Goal: Transaction & Acquisition: Purchase product/service

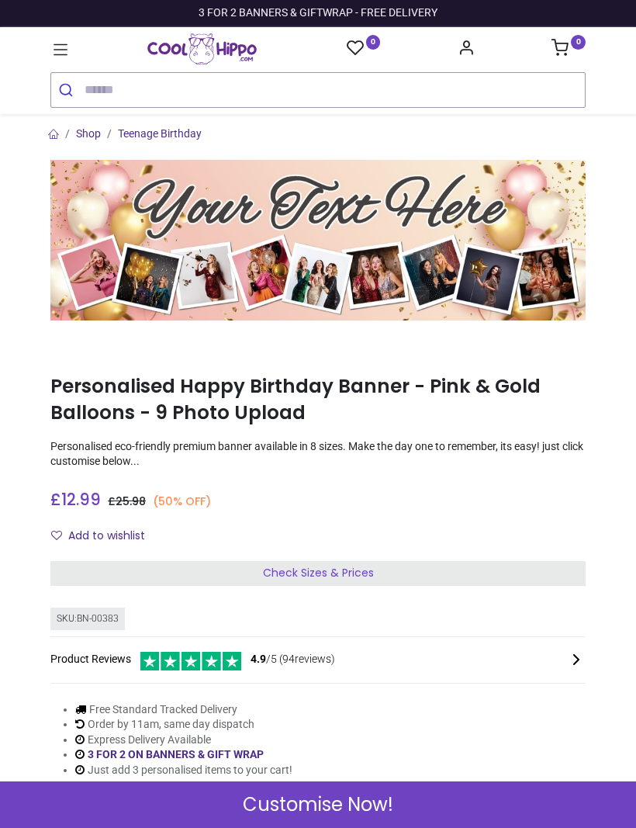
click at [485, 573] on div "Check Sizes & Prices" at bounding box center [317, 573] width 535 height 25
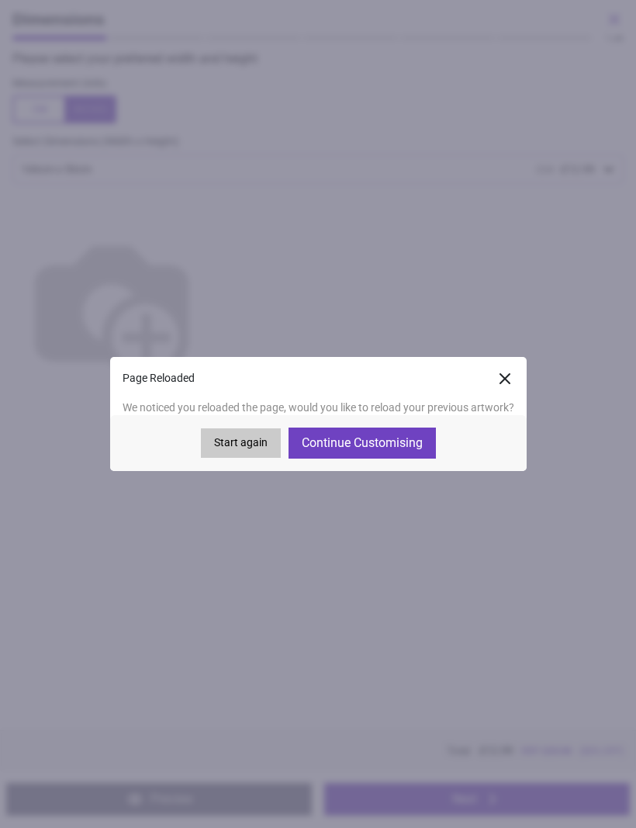
click at [245, 440] on button "Start again" at bounding box center [241, 442] width 80 height 29
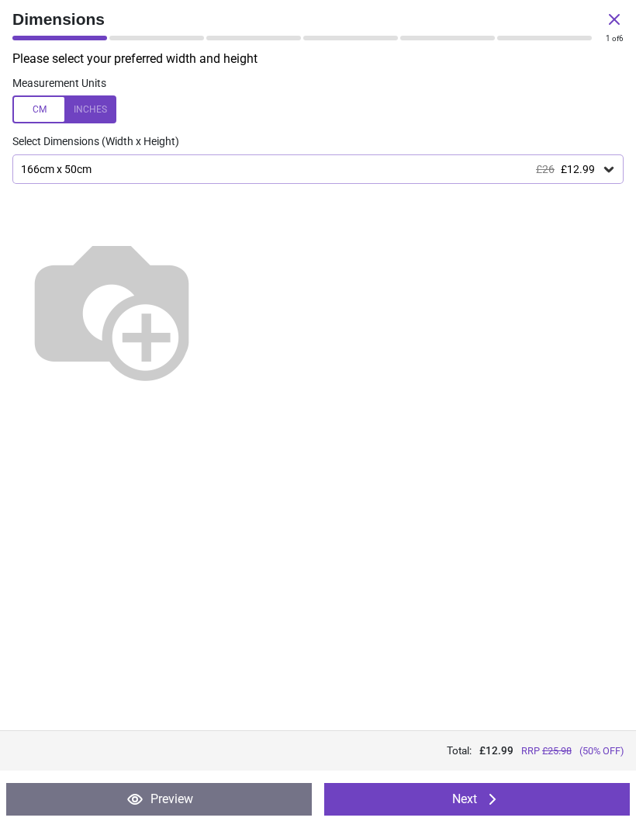
click at [436, 796] on button "Next" at bounding box center [477, 799] width 306 height 33
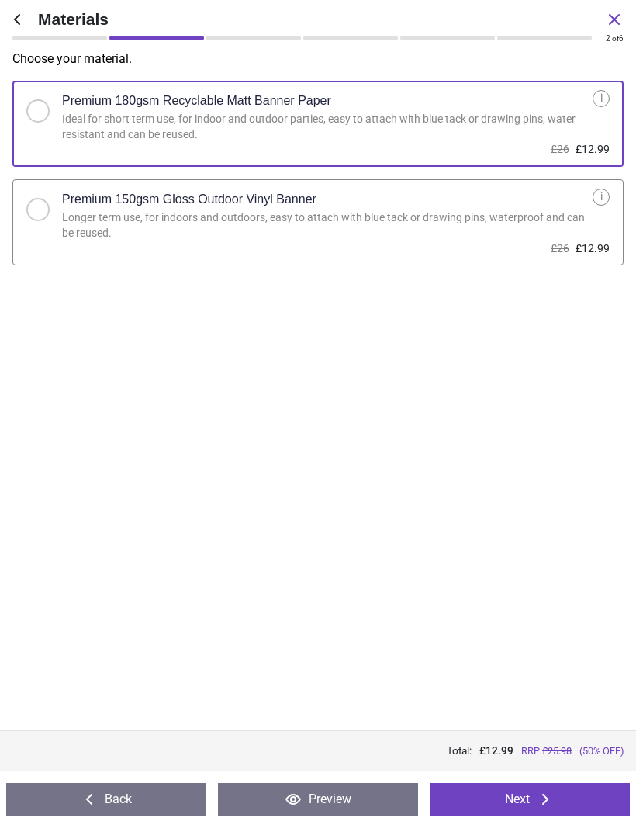
click at [496, 795] on button "Next" at bounding box center [530, 799] width 199 height 33
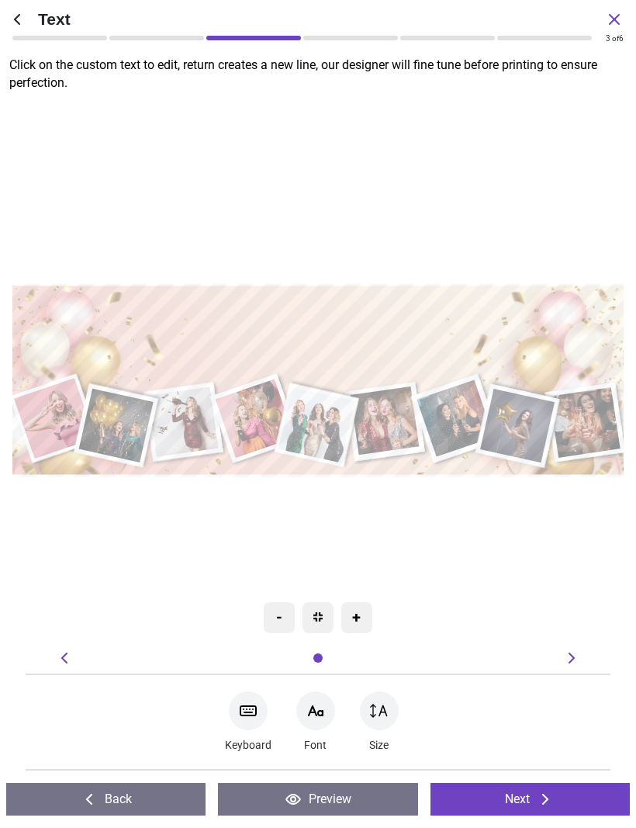
click at [261, 717] on div at bounding box center [248, 710] width 39 height 39
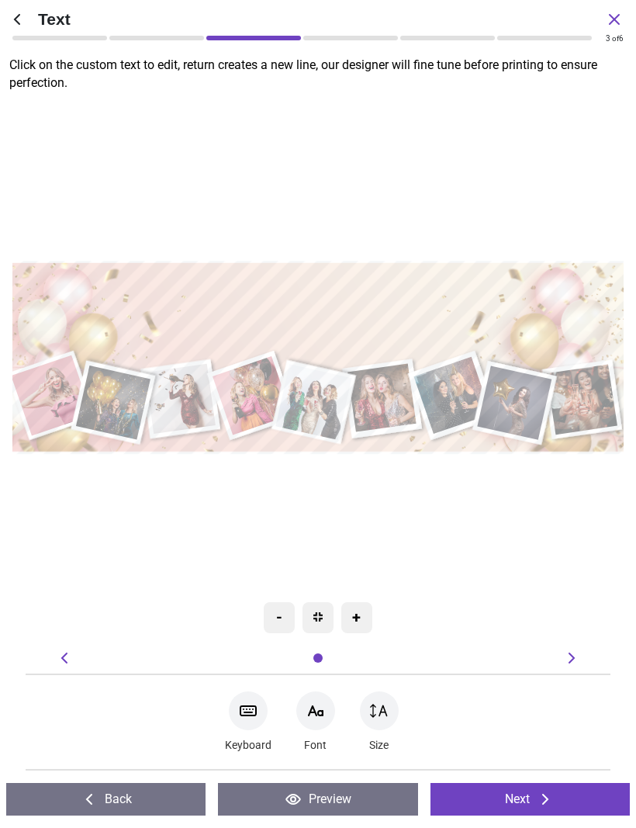
type textarea "**********"
click at [404, 520] on div ".cls-1 { filter: url(#drop-shadow-3); } .cls-1, .cls-2, .cls-3, .cls-4, .cls-5,…" at bounding box center [314, 358] width 637 height 566
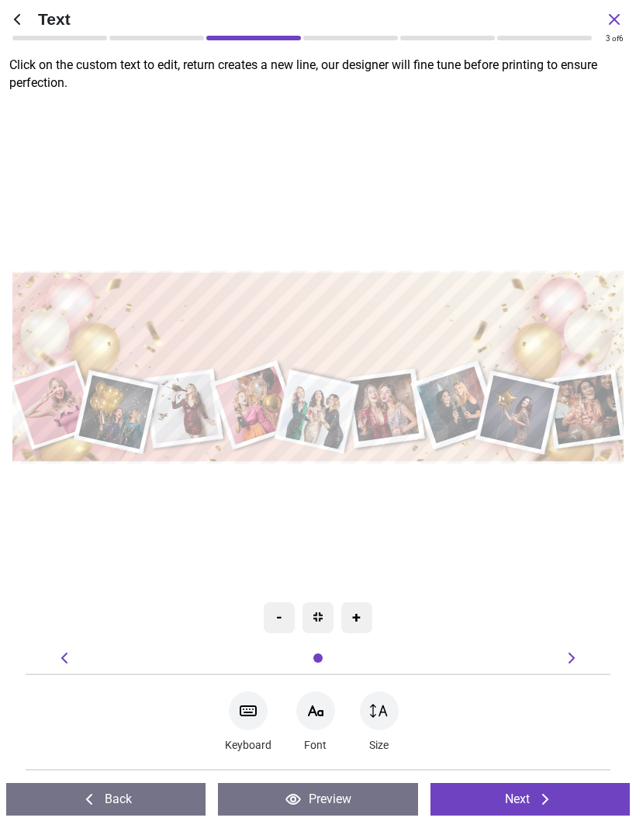
click at [357, 537] on div ".cls-1 { filter: url(#drop-shadow-3); } .cls-1, .cls-2, .cls-3, .cls-4, .cls-5,…" at bounding box center [317, 367] width 637 height 565
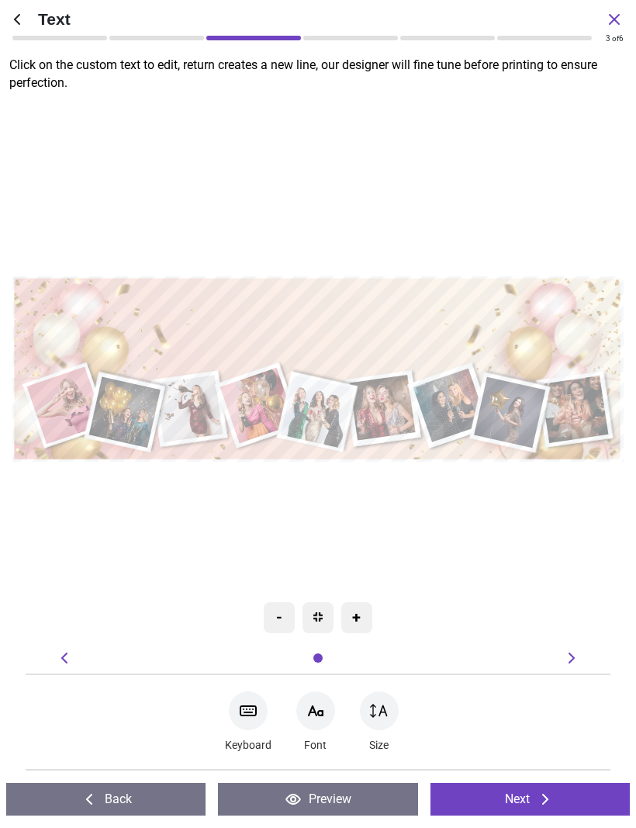
click at [326, 716] on div at bounding box center [315, 710] width 39 height 39
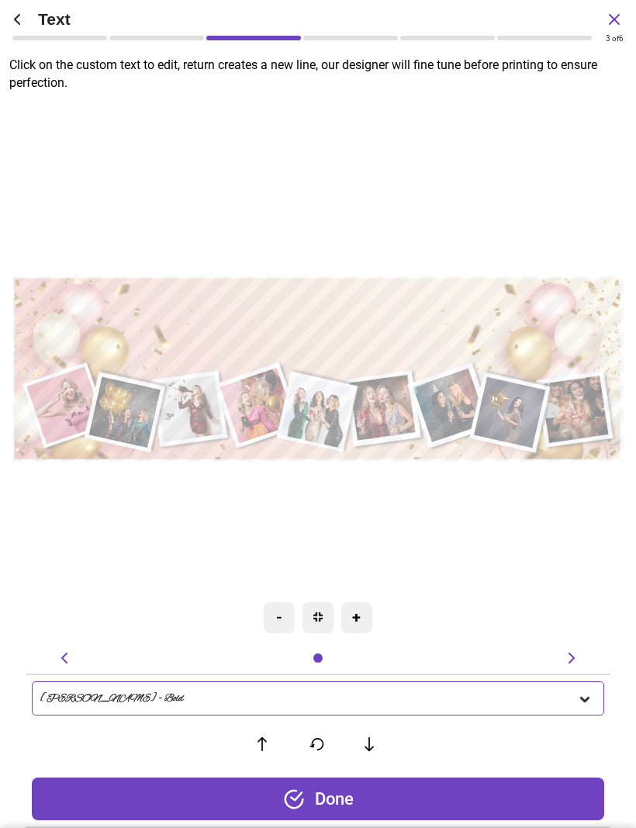
click at [588, 701] on icon at bounding box center [585, 699] width 16 height 16
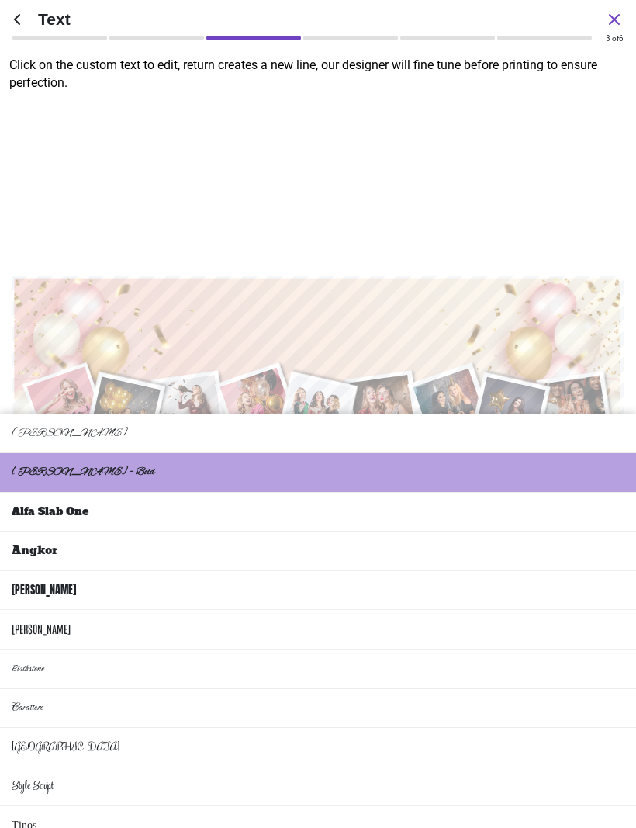
click at [117, 689] on li "Carattere" at bounding box center [318, 709] width 636 height 40
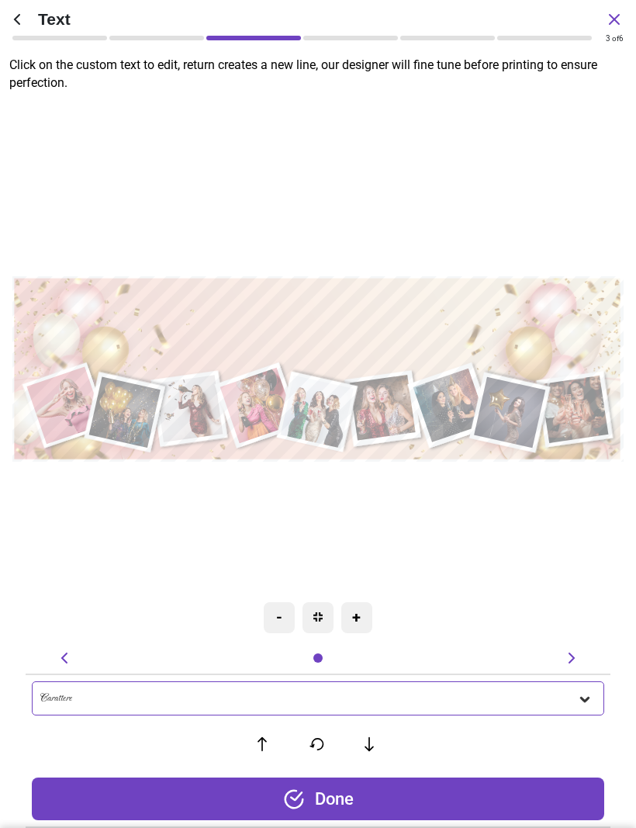
click at [581, 699] on icon at bounding box center [584, 699] width 9 height 5
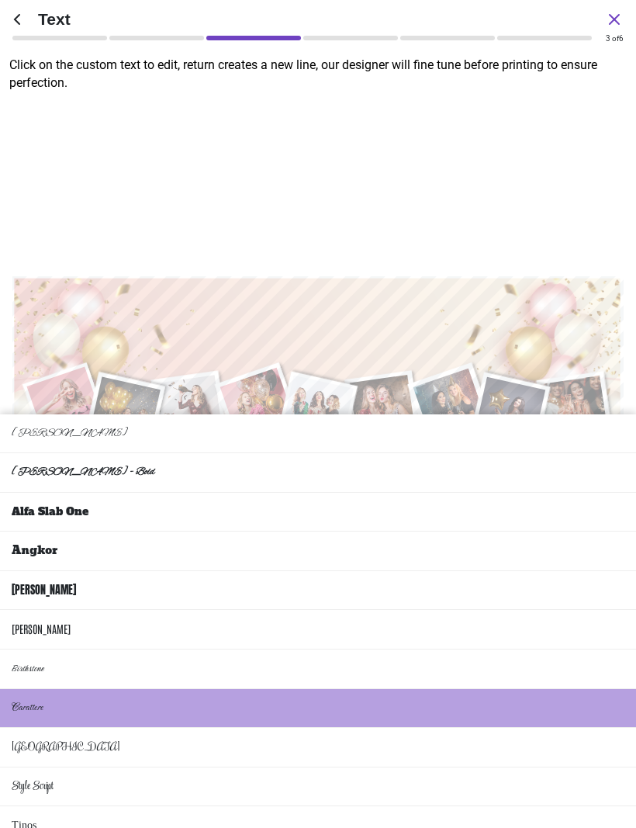
click at [356, 649] on li "Birthstone" at bounding box center [318, 669] width 636 height 40
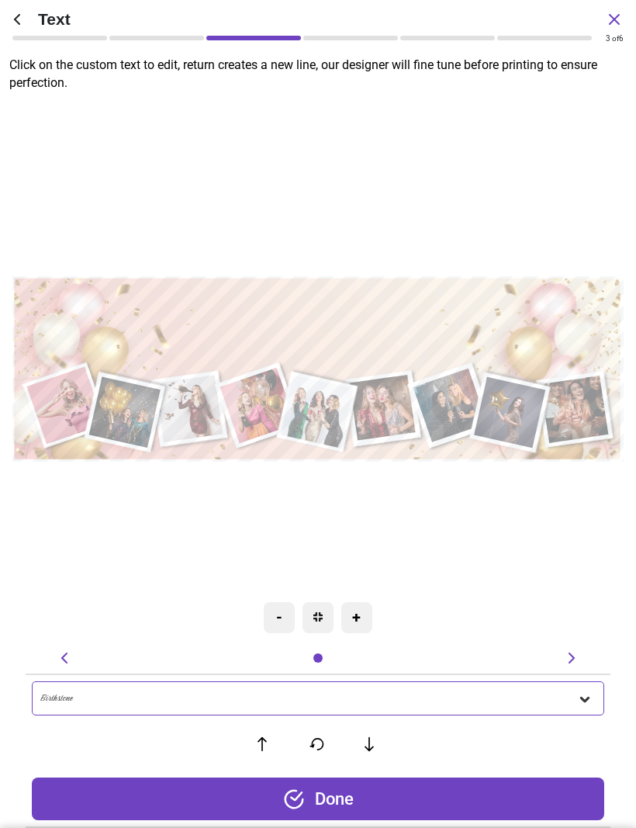
click at [338, 638] on div ".cls-1 { filter: url(#drop-shadow-3); } .cls-1, .cls-2, .cls-3, .cls-4, .cls-5,…" at bounding box center [317, 369] width 611 height 542
click at [586, 696] on icon at bounding box center [585, 699] width 16 height 16
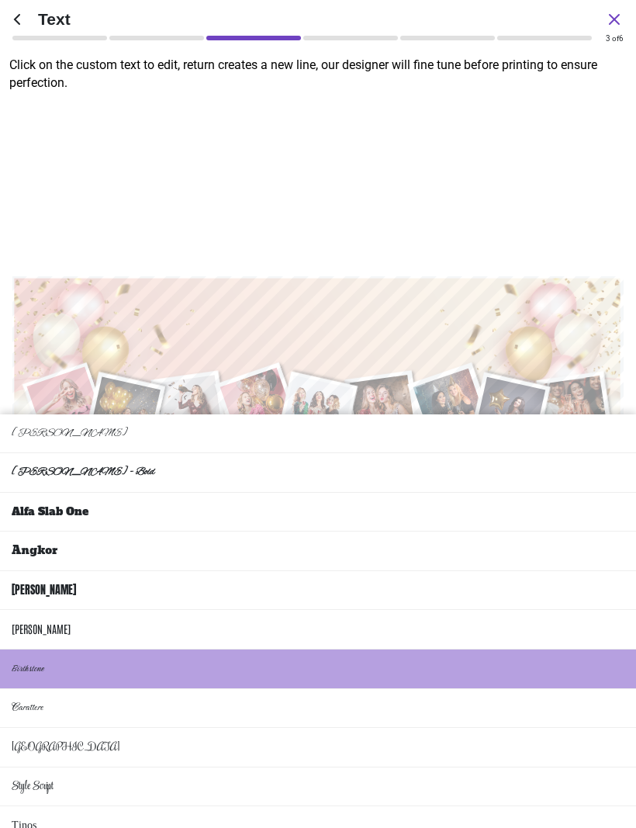
click at [287, 728] on li "Rochester" at bounding box center [318, 748] width 636 height 40
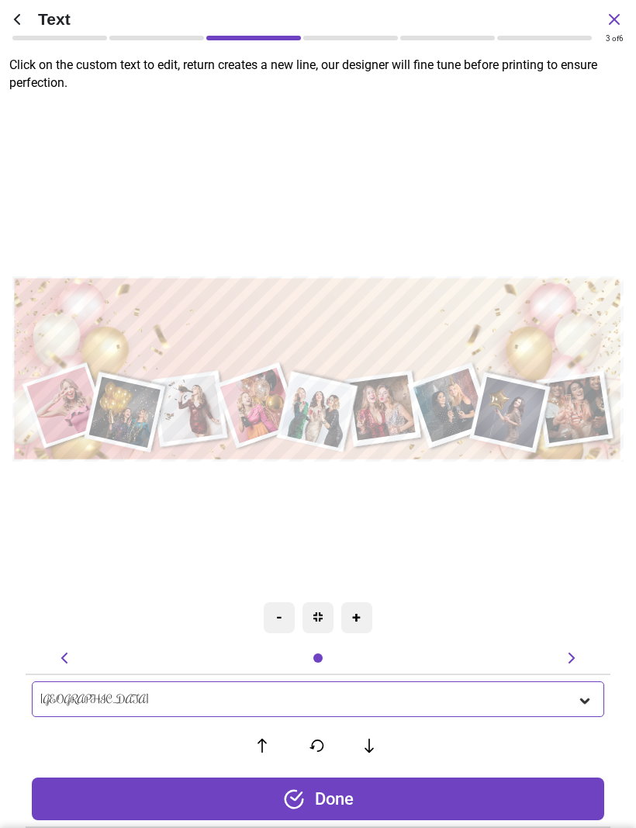
click at [587, 701] on icon at bounding box center [585, 701] width 16 height 16
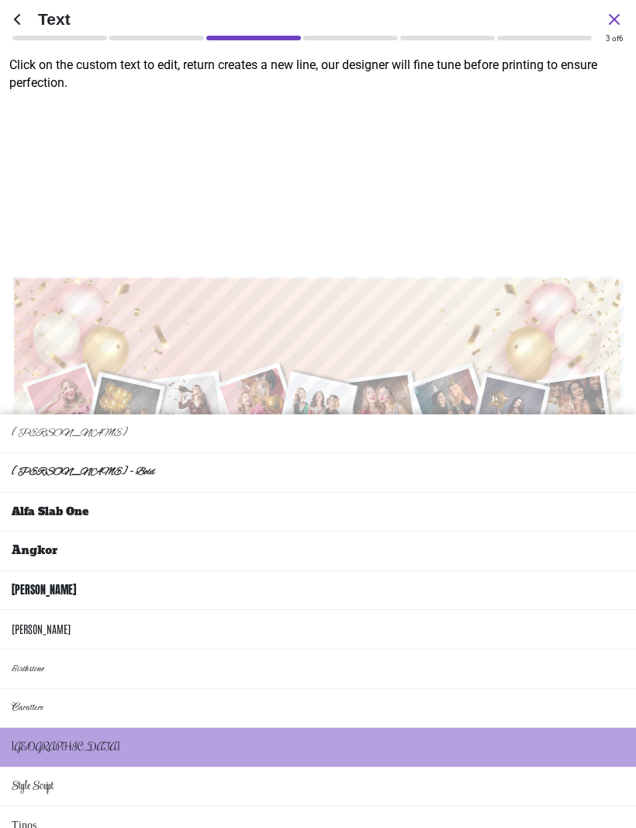
click at [265, 767] on li "Style Script" at bounding box center [318, 787] width 636 height 40
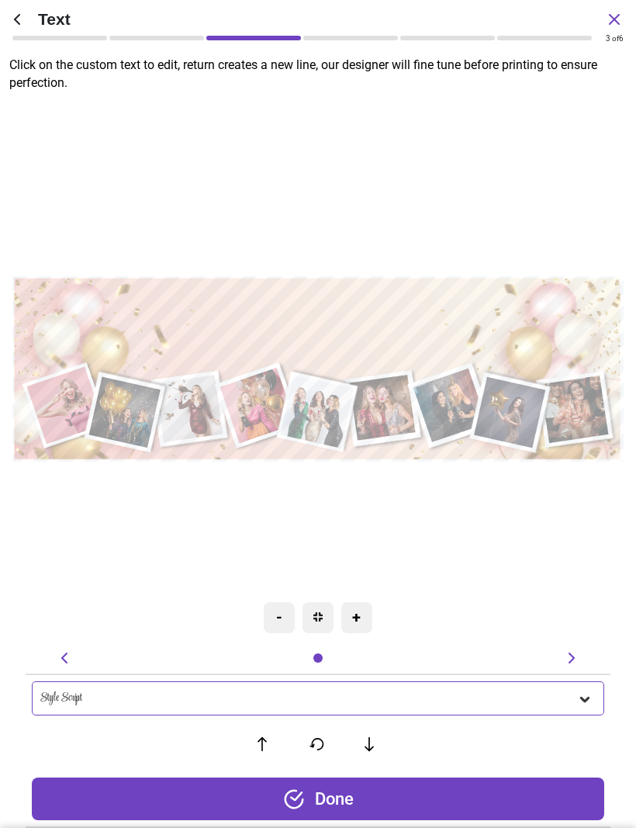
click at [586, 699] on icon at bounding box center [584, 699] width 9 height 5
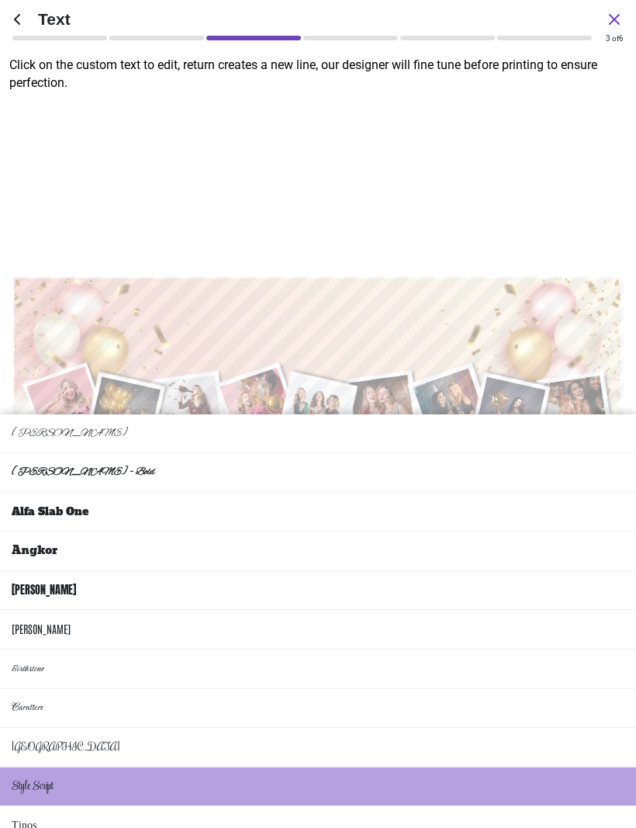
click at [382, 649] on li "Birthstone" at bounding box center [318, 669] width 636 height 40
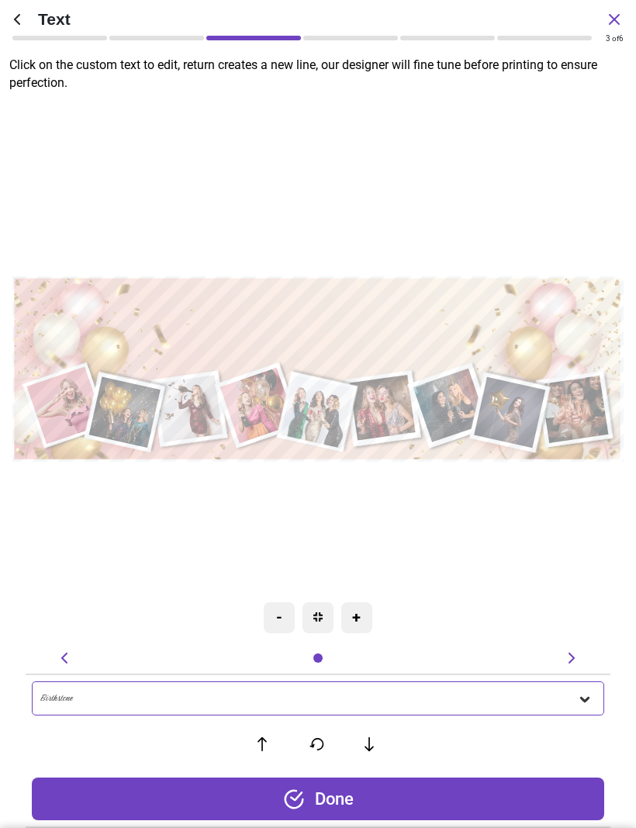
click at [589, 700] on icon at bounding box center [585, 699] width 16 height 16
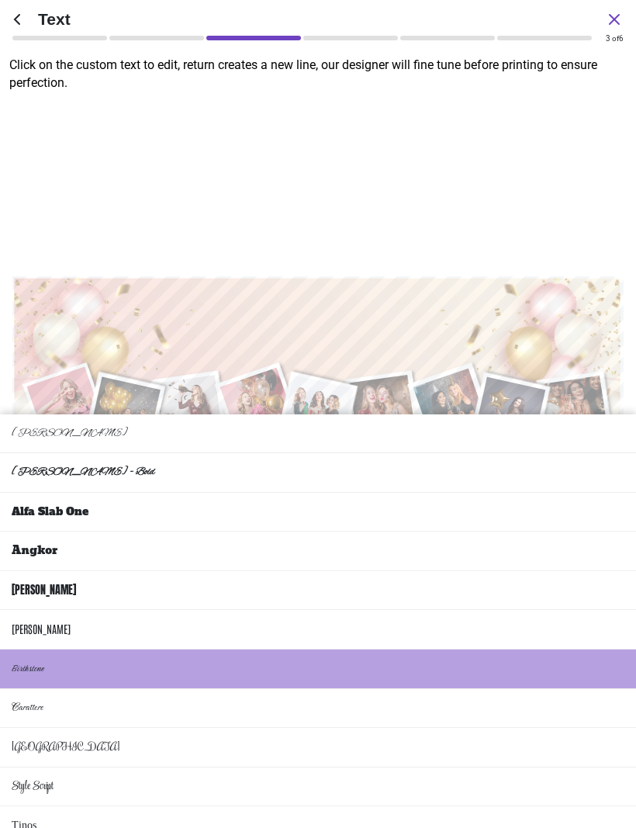
click at [171, 453] on li "Alex Brush - Bold" at bounding box center [318, 473] width 636 height 40
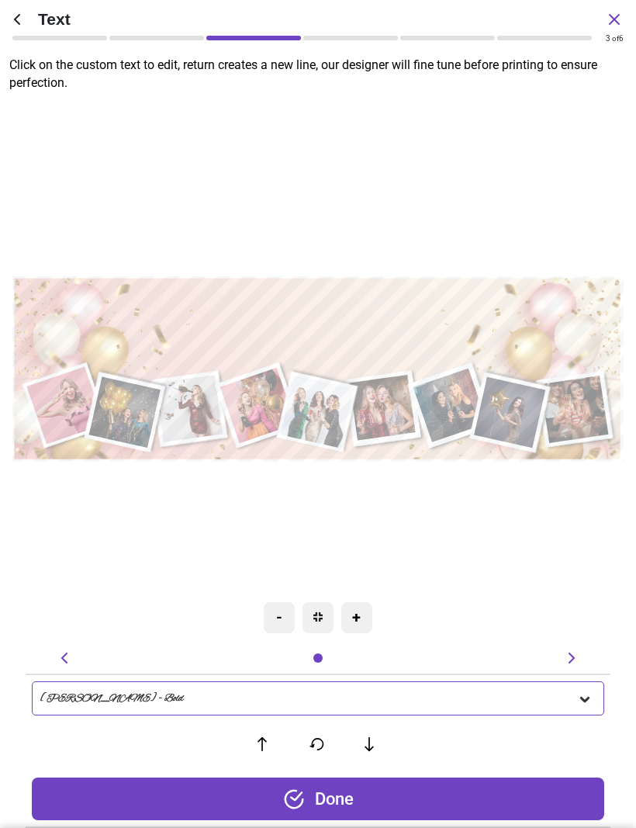
click at [587, 702] on icon at bounding box center [585, 699] width 16 height 16
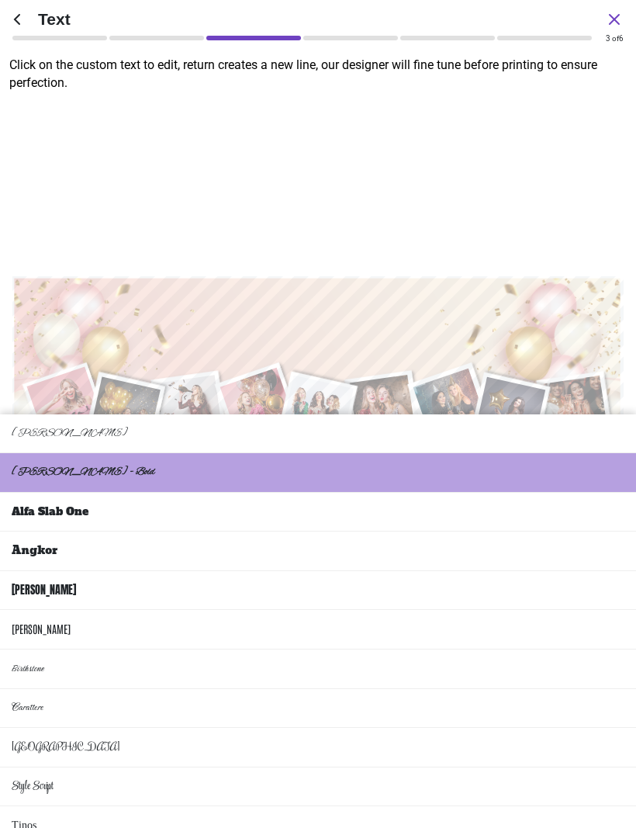
click at [66, 414] on li "Alex Brush" at bounding box center [318, 434] width 636 height 40
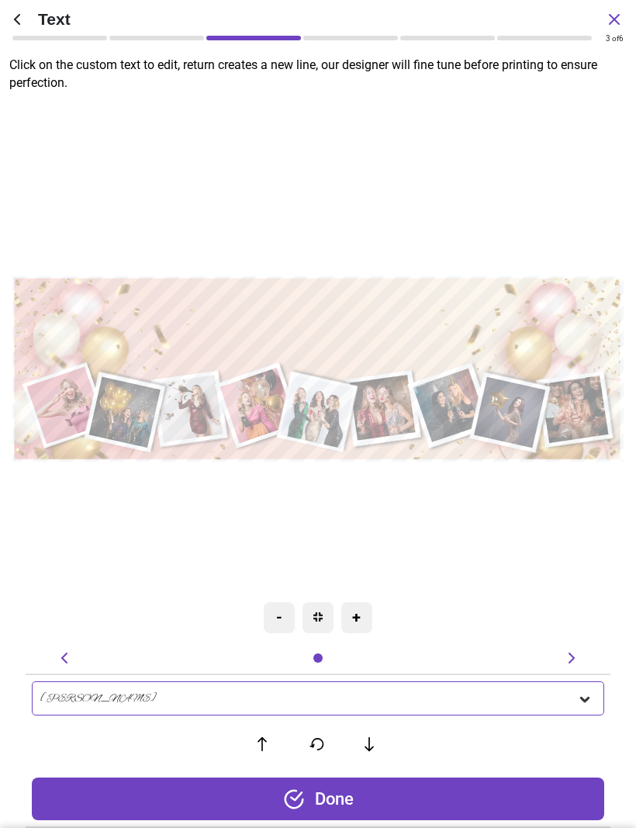
click at [447, 798] on div "Done" at bounding box center [318, 798] width 573 height 43
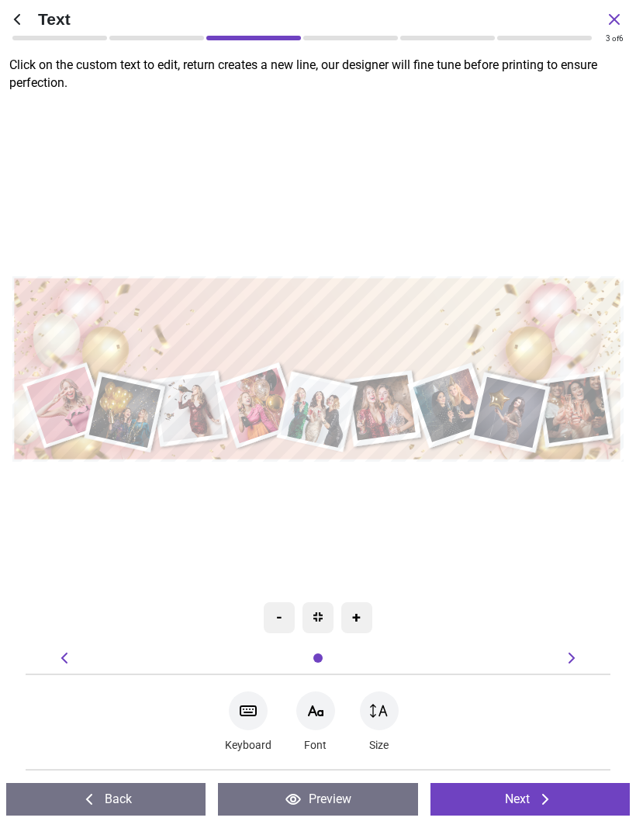
click at [493, 794] on button "Next" at bounding box center [530, 799] width 199 height 33
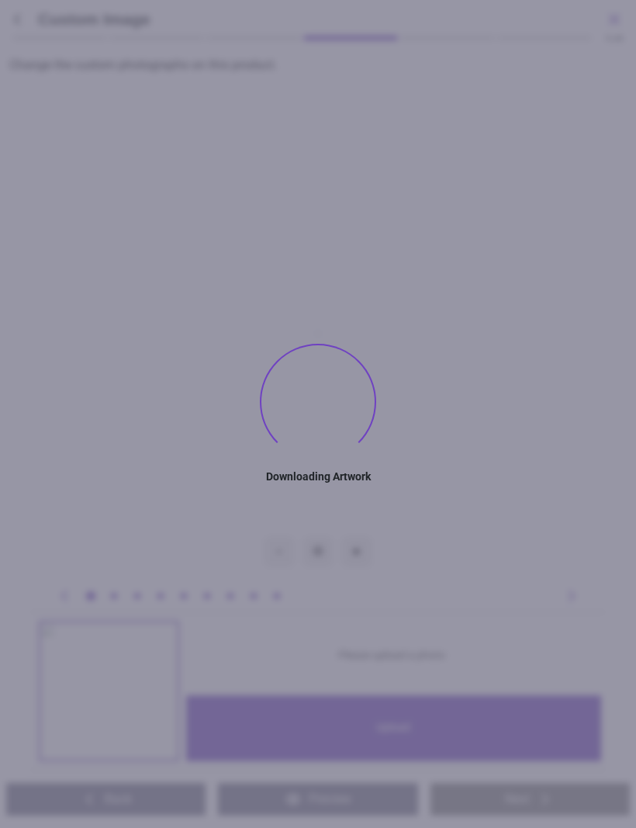
type textarea "**********"
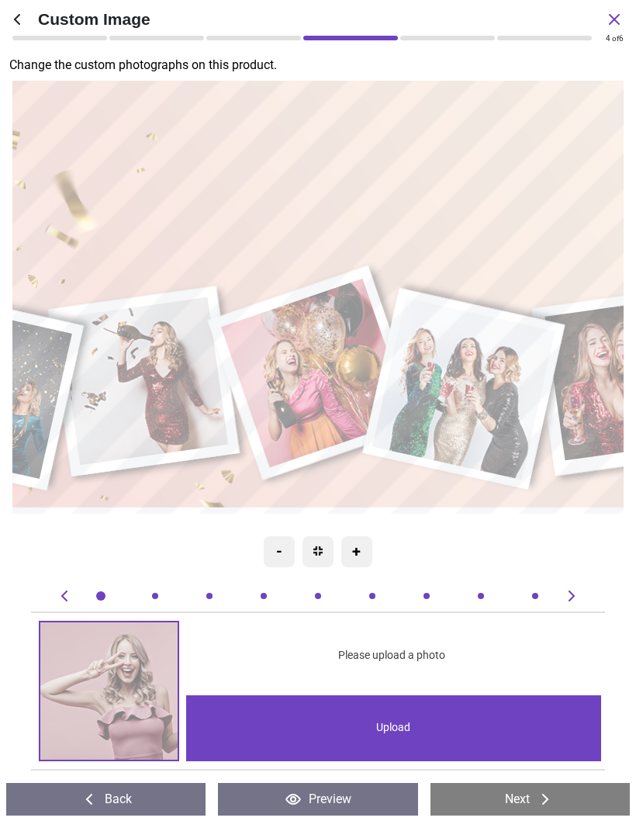
click at [321, 546] on img at bounding box center [317, 550] width 9 height 9
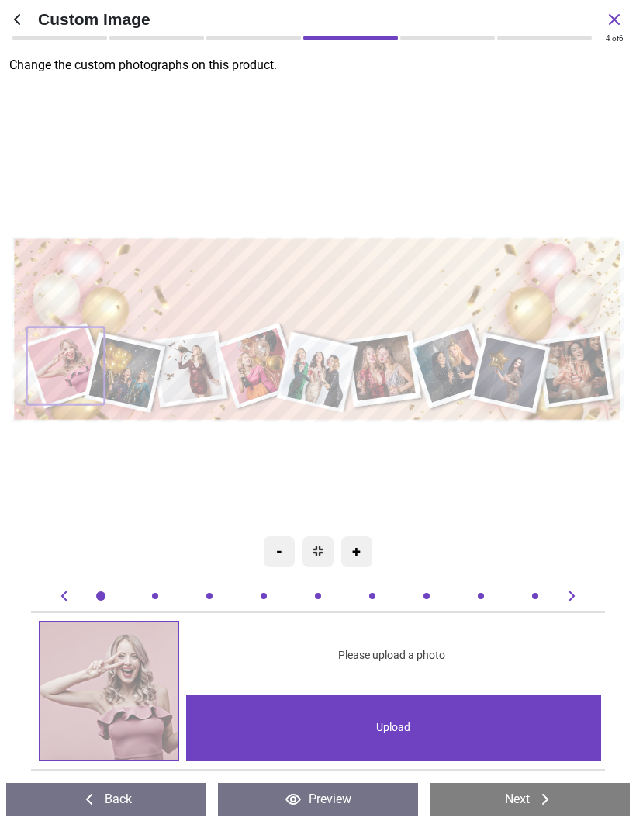
click at [324, 367] on image at bounding box center [317, 372] width 73 height 73
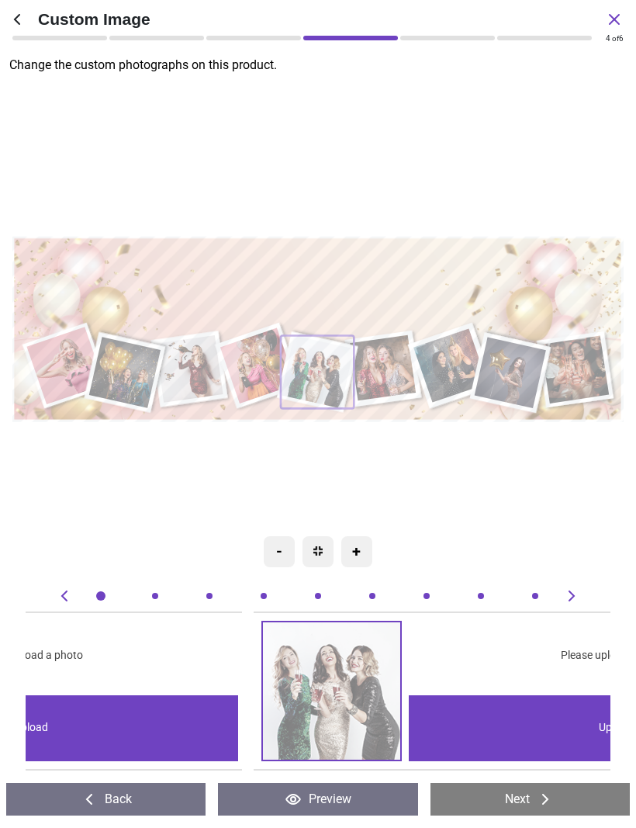
scroll to position [0, 2341]
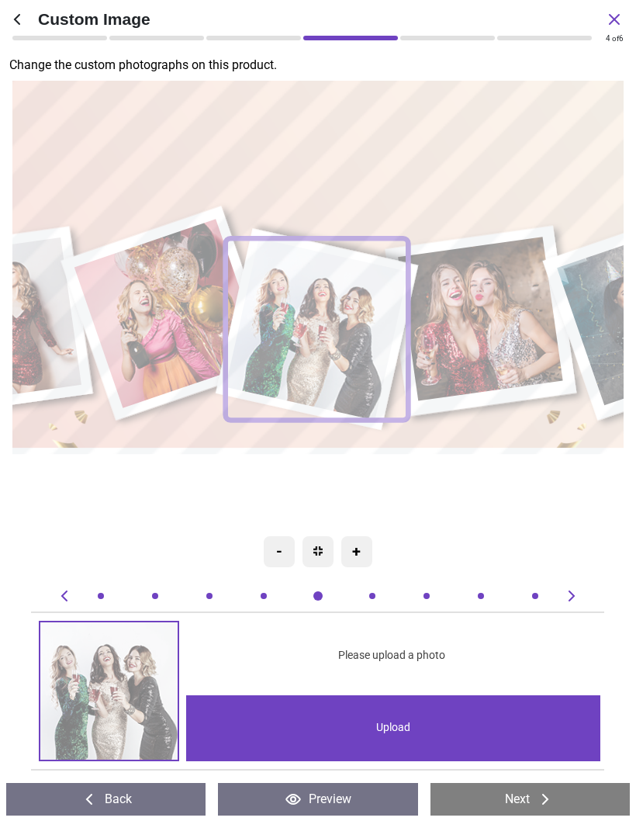
click at [407, 723] on div "Upload" at bounding box center [393, 728] width 414 height 66
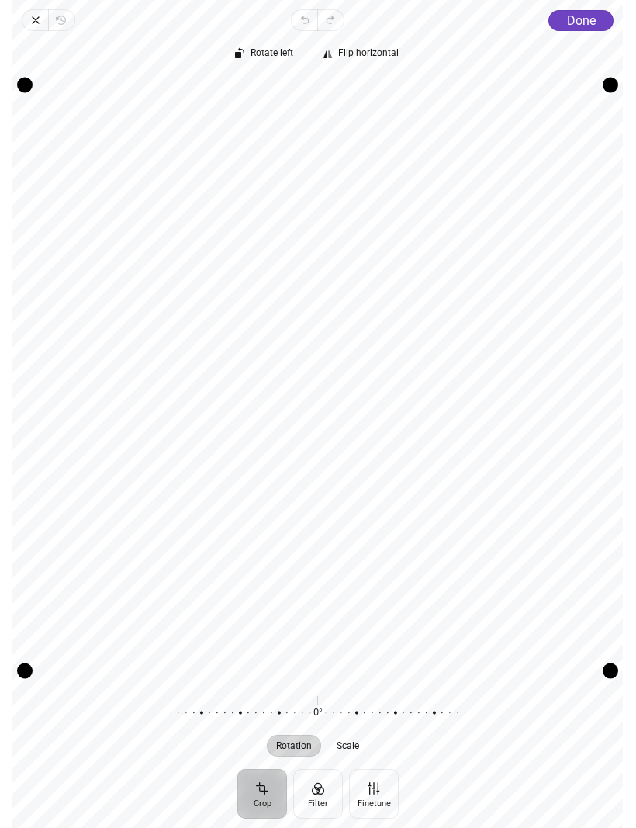
click at [355, 741] on span "Scale" at bounding box center [348, 745] width 22 height 9
click at [584, 20] on span "Done" at bounding box center [581, 20] width 29 height 15
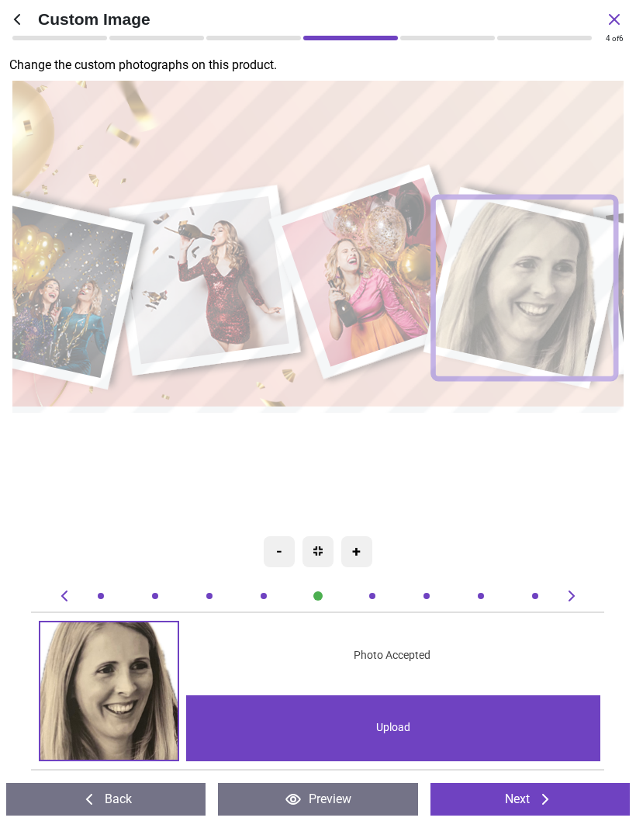
click at [227, 286] on image at bounding box center [205, 280] width 169 height 168
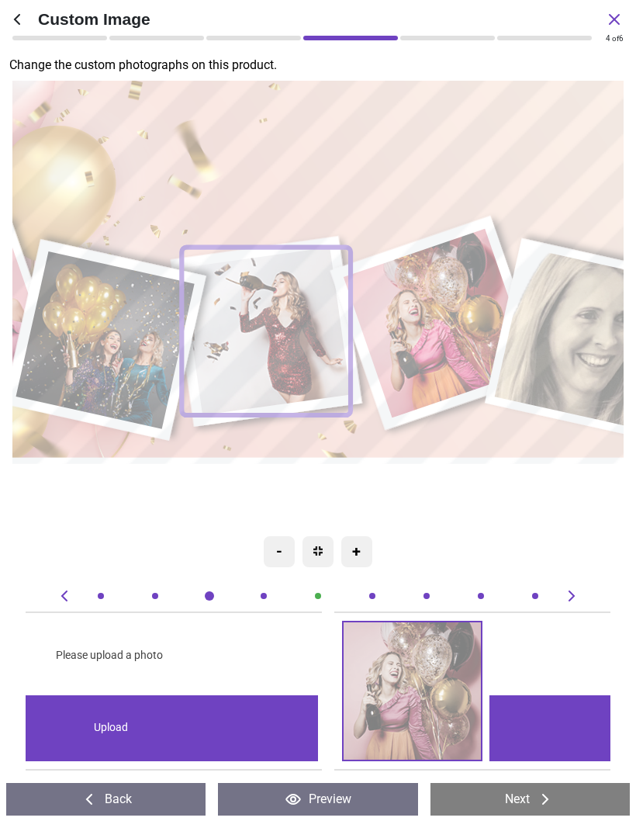
scroll to position [0, 1171]
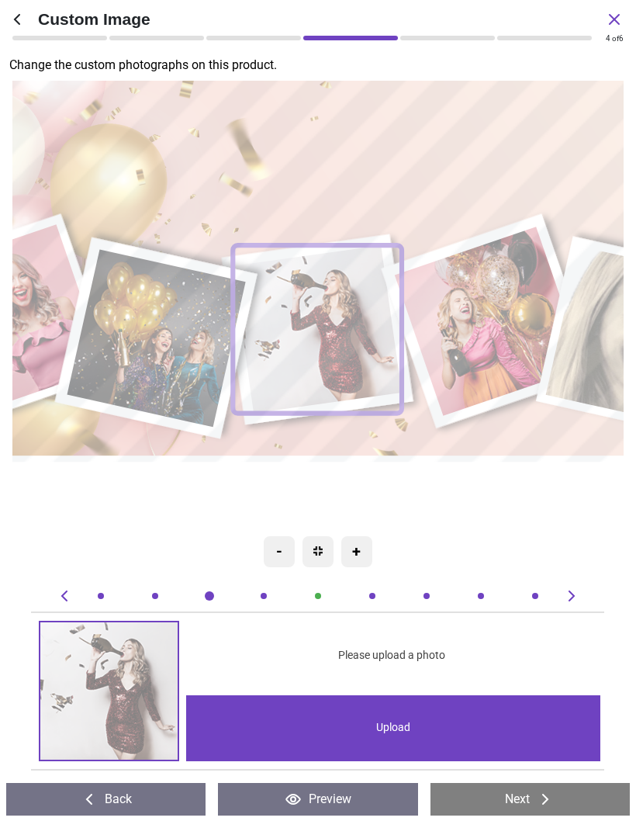
click at [396, 718] on div "Upload" at bounding box center [393, 728] width 414 height 66
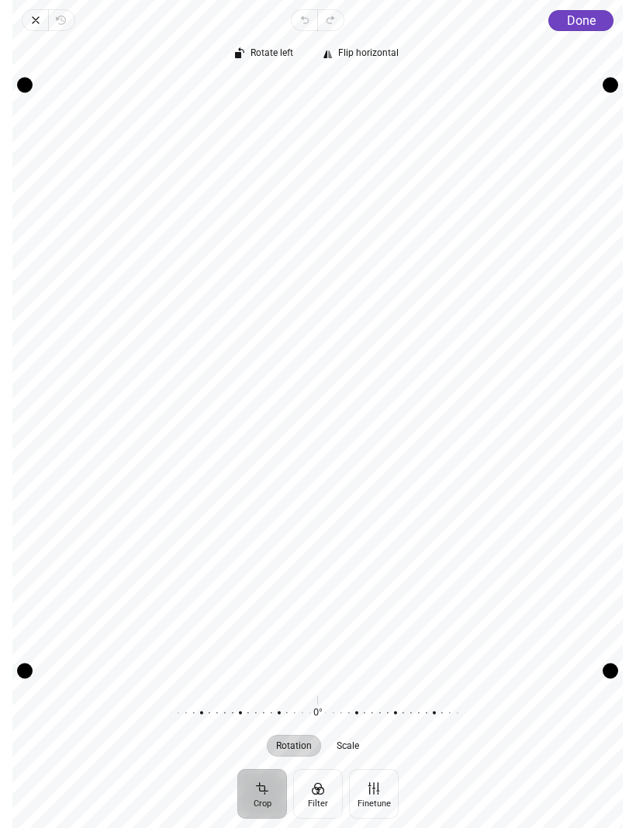
click at [589, 18] on span "Done" at bounding box center [581, 20] width 29 height 15
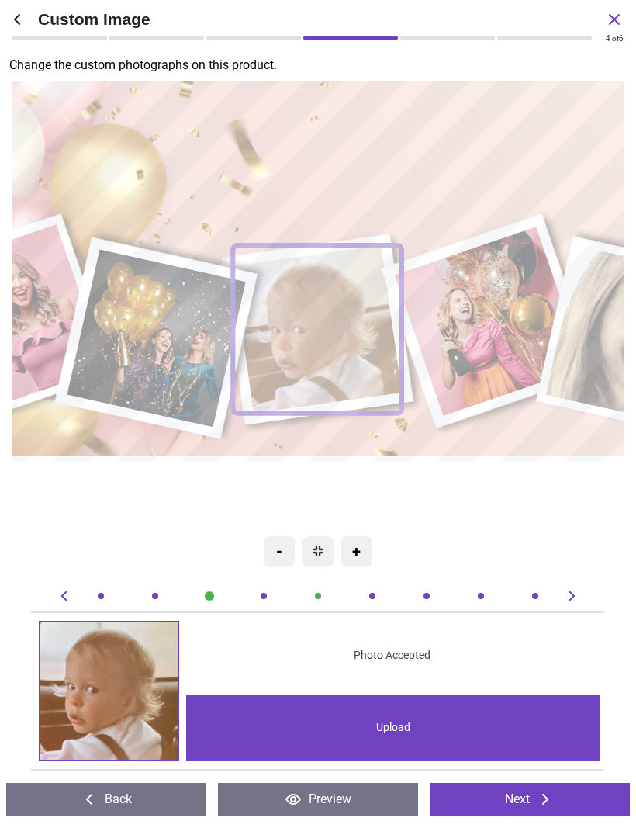
click at [40, 291] on image at bounding box center [9, 321] width 195 height 194
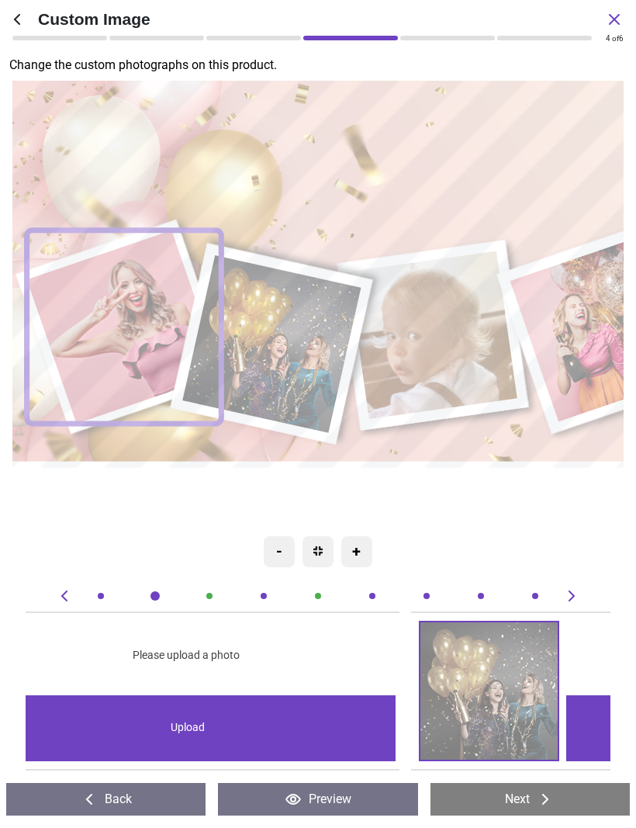
scroll to position [0, 0]
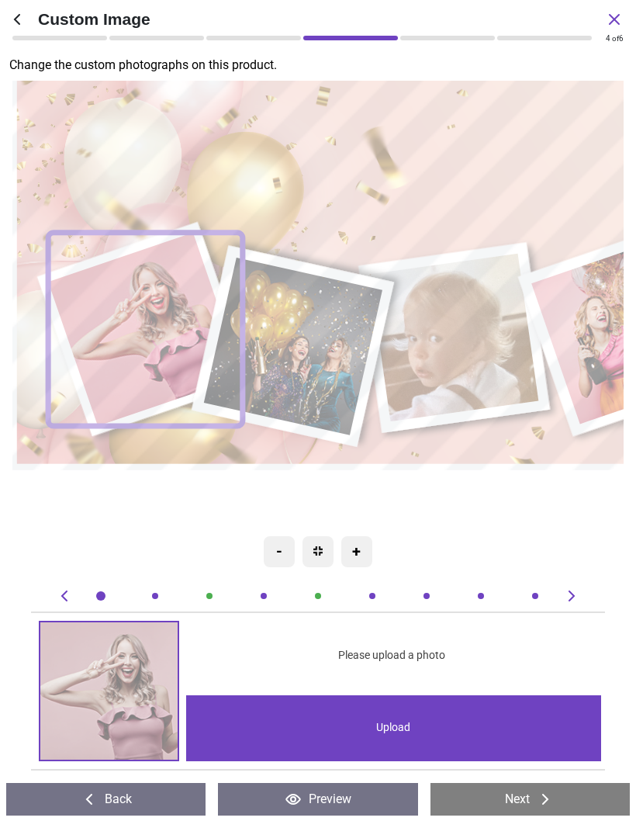
click at [404, 720] on div "Upload" at bounding box center [393, 728] width 414 height 66
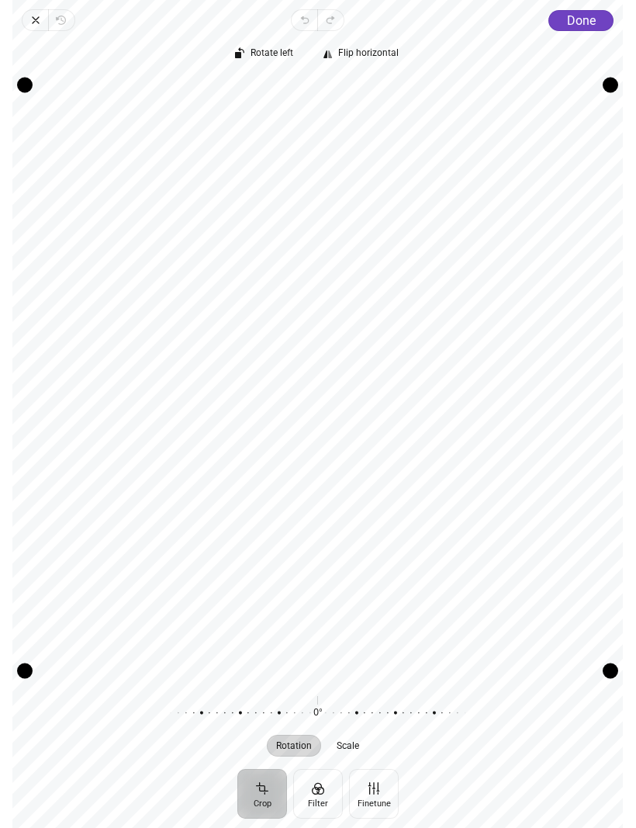
click at [594, 21] on span "Done" at bounding box center [581, 20] width 29 height 15
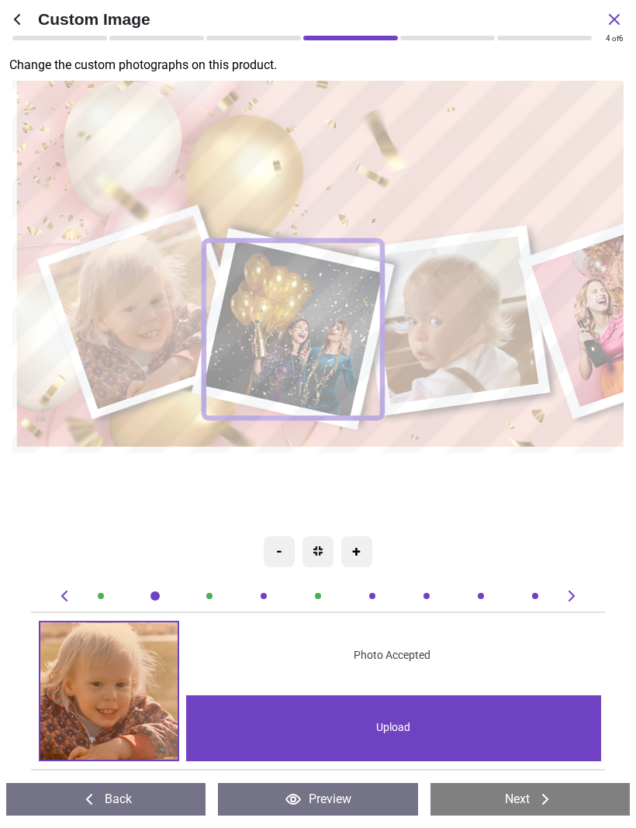
scroll to position [0, 585]
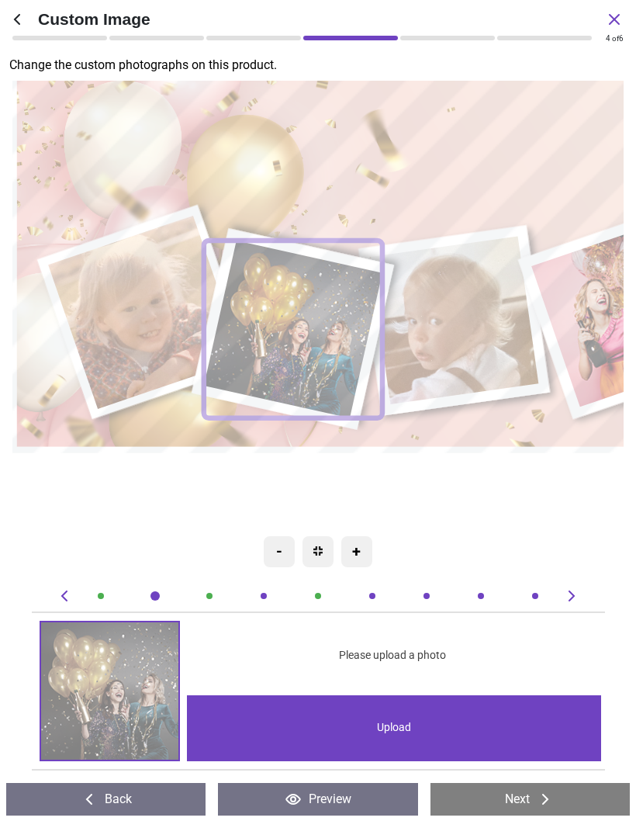
click at [407, 721] on div "Upload" at bounding box center [394, 728] width 414 height 66
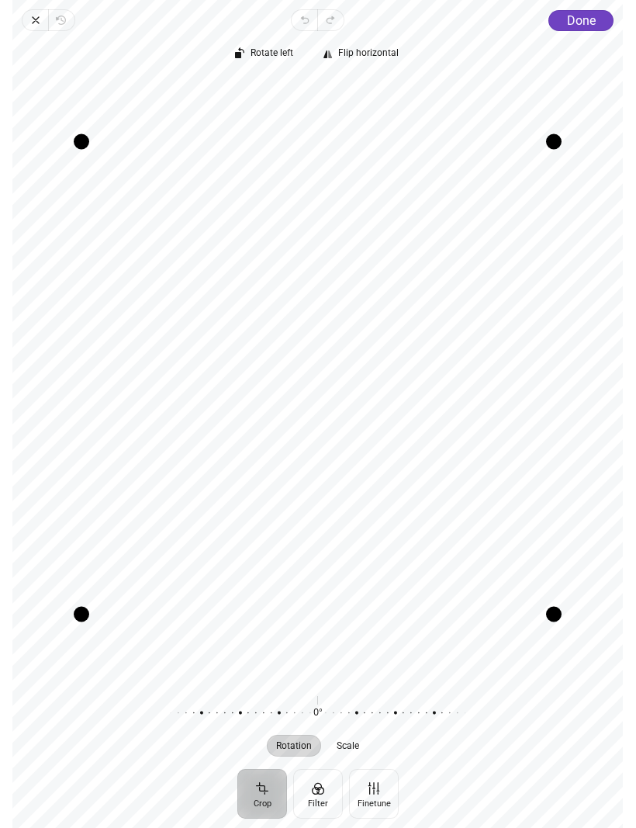
click at [588, 17] on span "Done" at bounding box center [581, 20] width 29 height 15
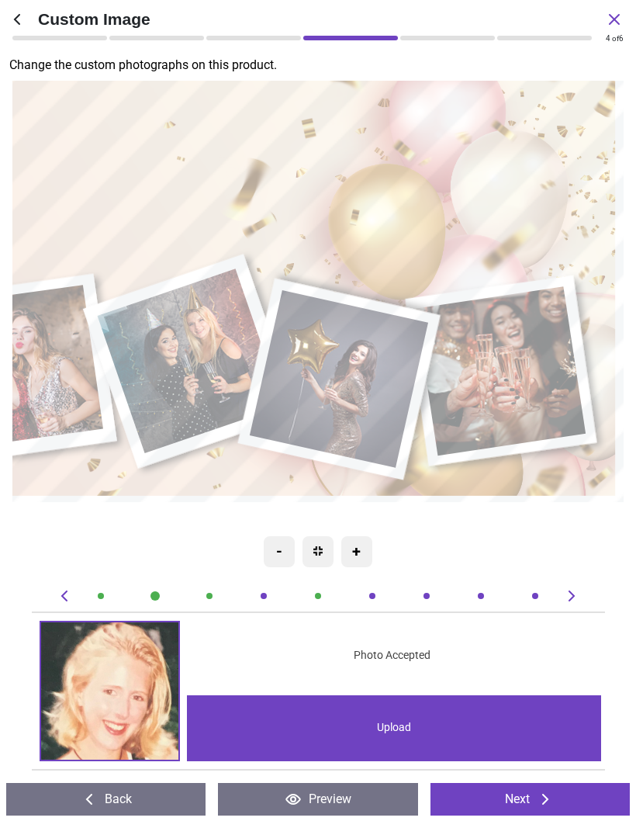
click at [531, 359] on image at bounding box center [502, 370] width 171 height 169
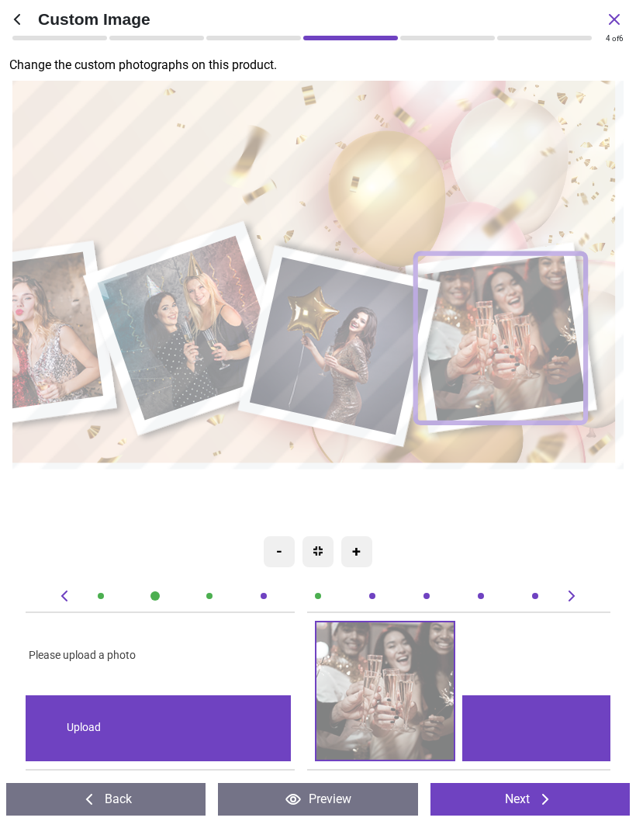
scroll to position [0, 4682]
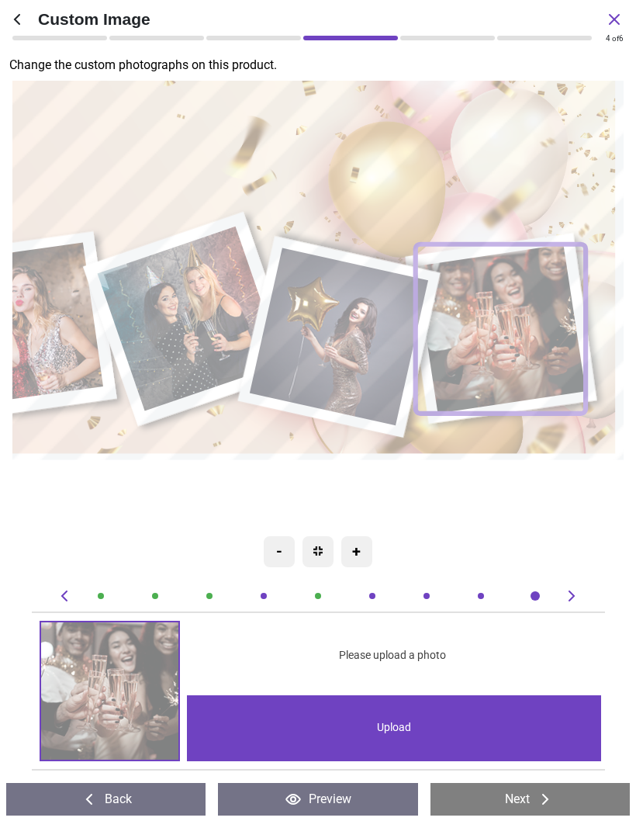
click at [424, 718] on div "Upload" at bounding box center [394, 728] width 414 height 66
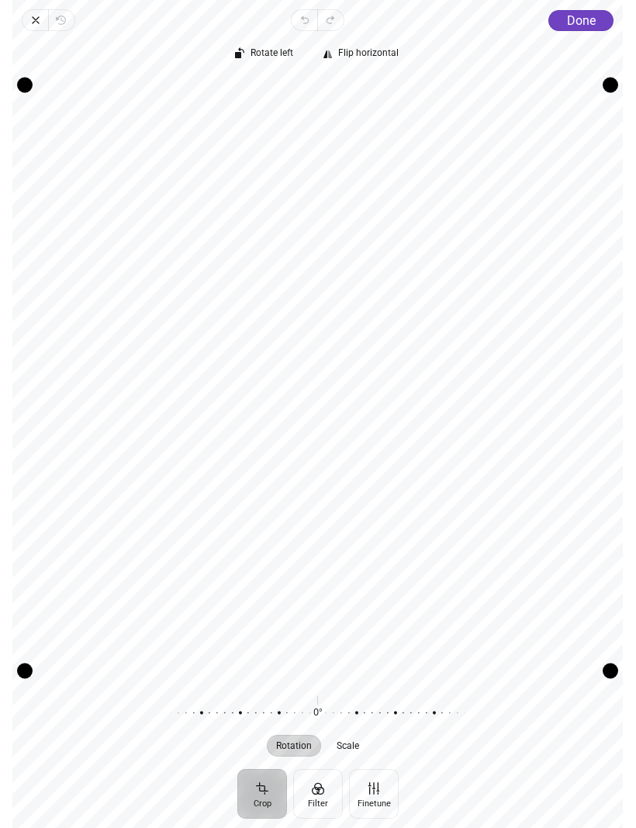
click at [588, 15] on span "Done" at bounding box center [581, 20] width 29 height 15
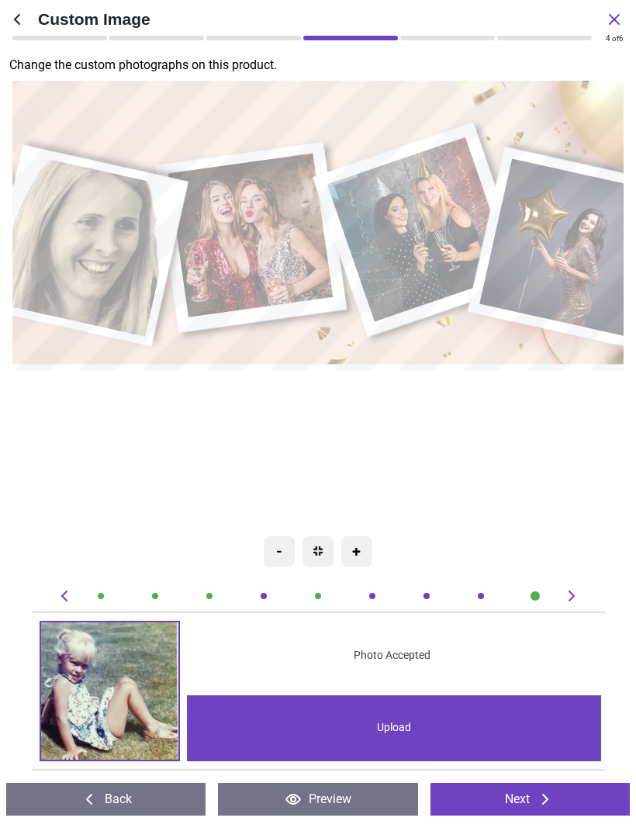
click at [569, 239] on image at bounding box center [570, 247] width 179 height 178
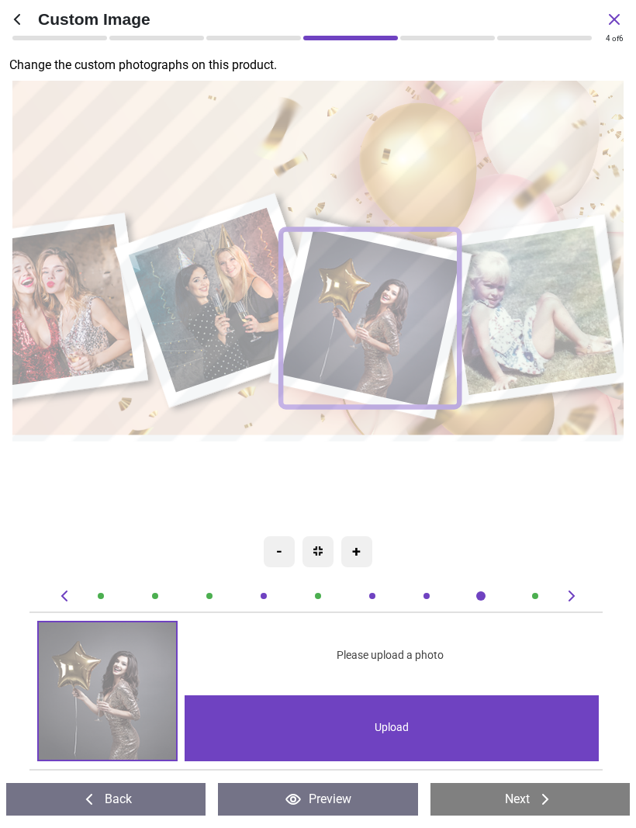
scroll to position [0, 4097]
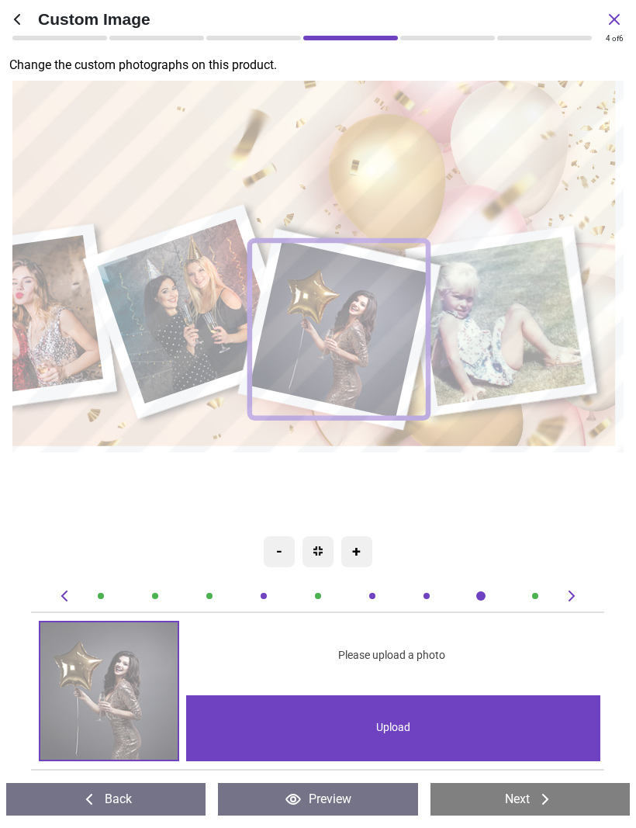
click at [387, 716] on div "Upload" at bounding box center [393, 728] width 414 height 66
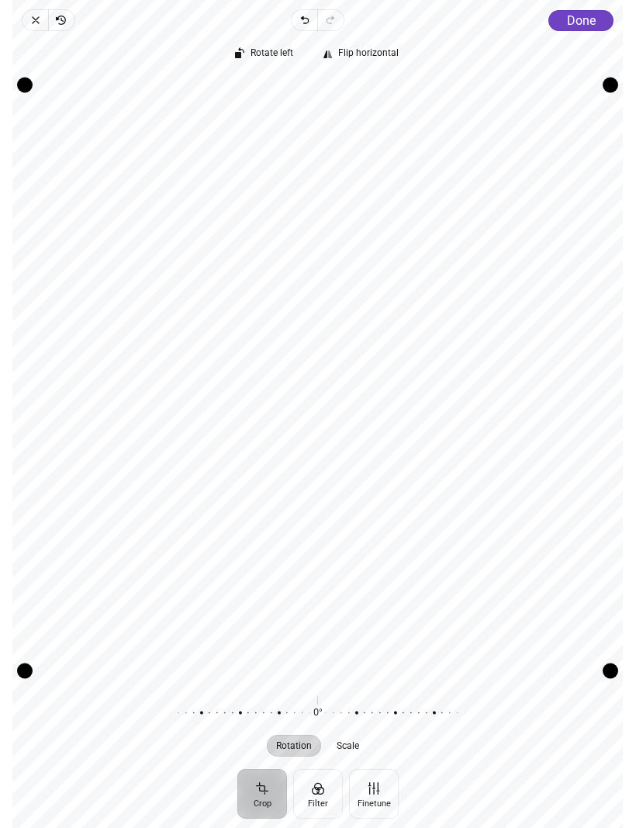
click at [589, 24] on span "Done" at bounding box center [581, 20] width 29 height 15
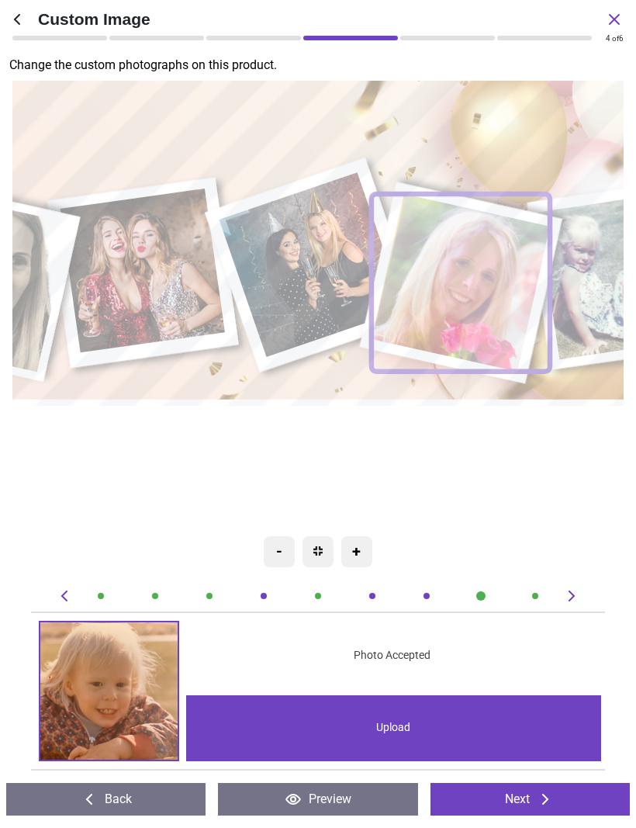
scroll to position [0, 4097]
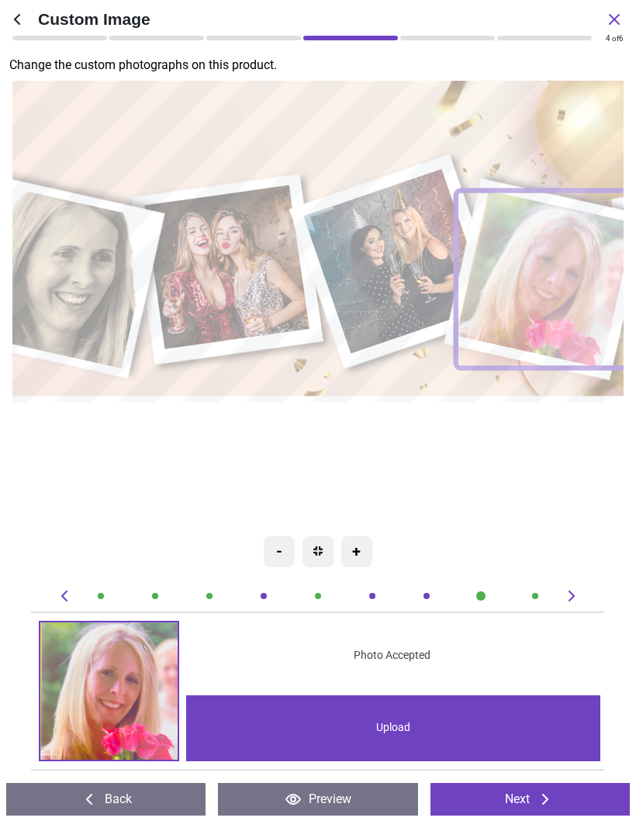
click at [391, 265] on image at bounding box center [397, 261] width 185 height 185
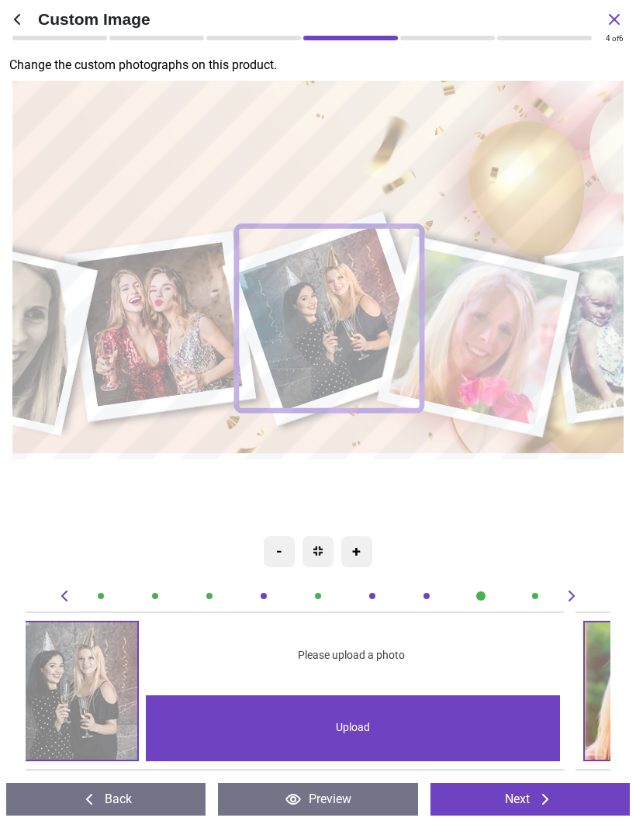
scroll to position [0, 3511]
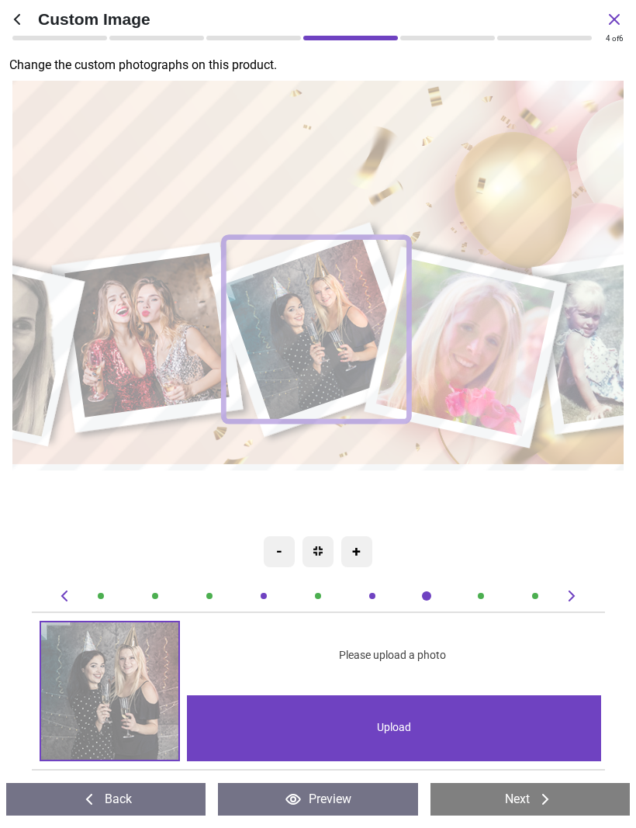
click at [393, 716] on div "Upload" at bounding box center [394, 728] width 414 height 66
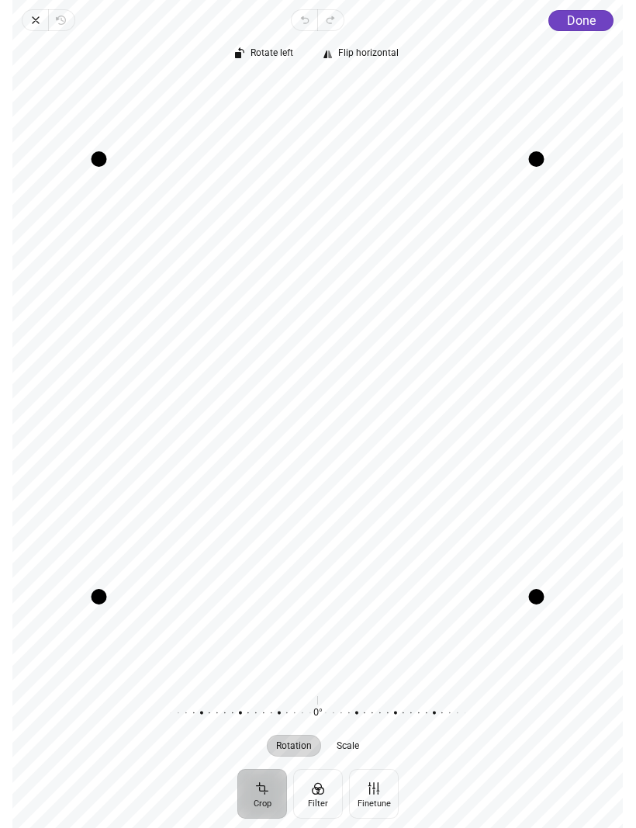
click at [588, 20] on span "Done" at bounding box center [581, 20] width 29 height 15
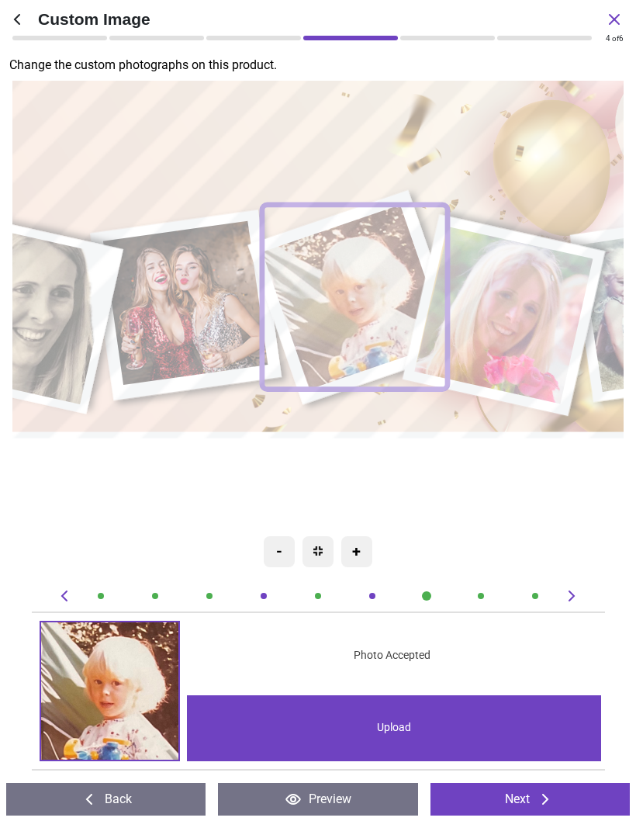
click at [201, 306] on image at bounding box center [187, 303] width 165 height 164
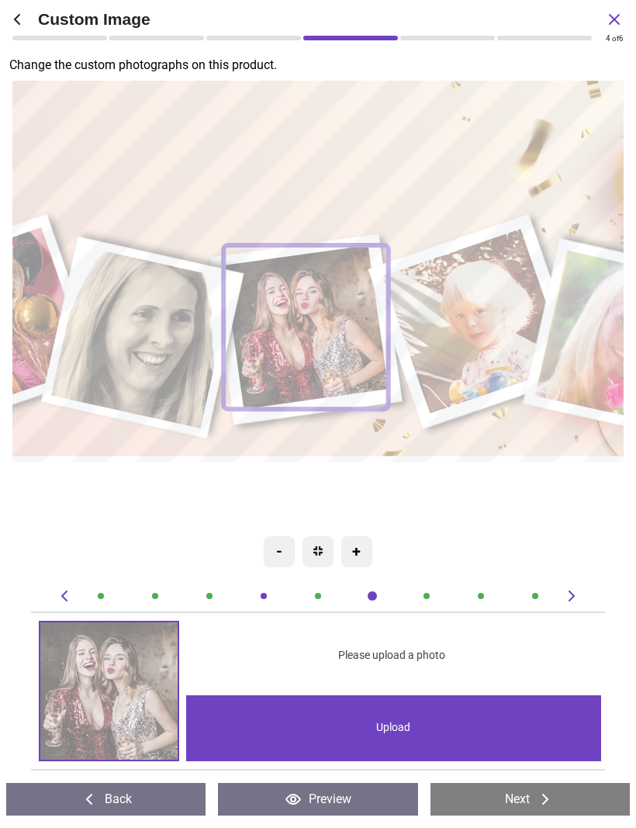
scroll to position [0, 2926]
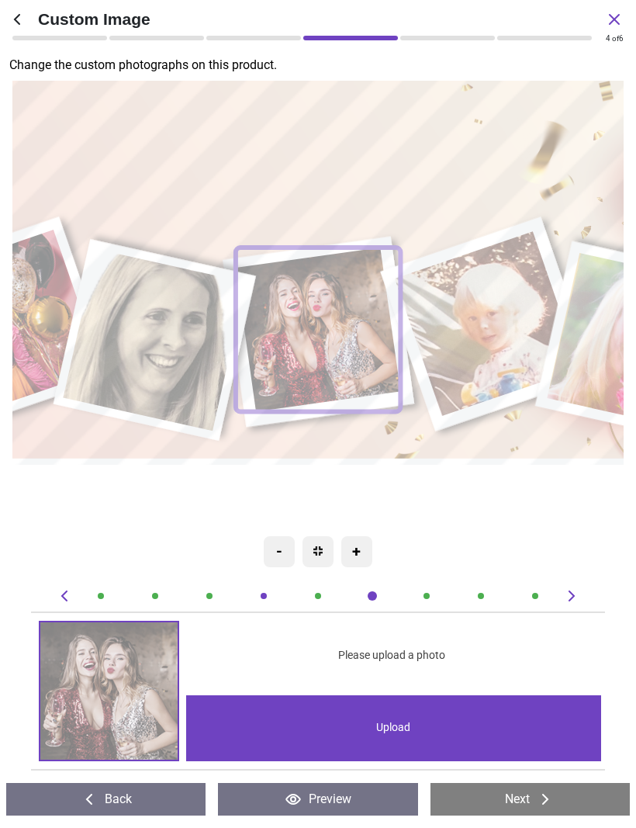
click at [403, 715] on div "Upload" at bounding box center [393, 728] width 414 height 66
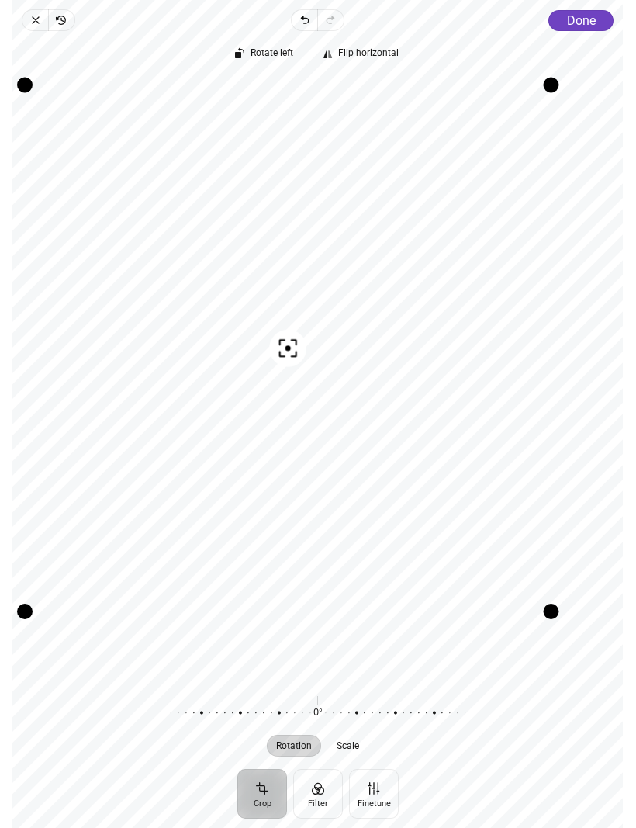
click at [585, 17] on span "Done" at bounding box center [581, 20] width 29 height 15
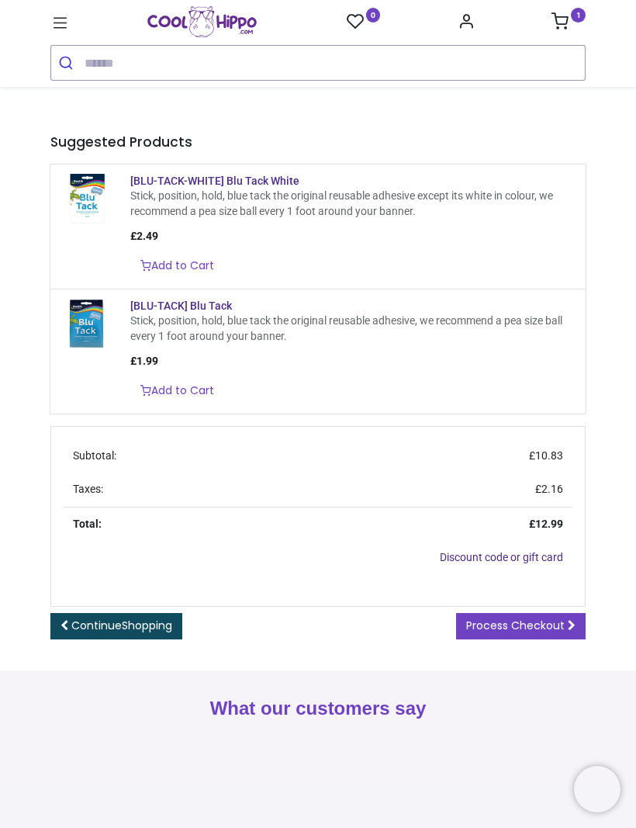
scroll to position [192, 0]
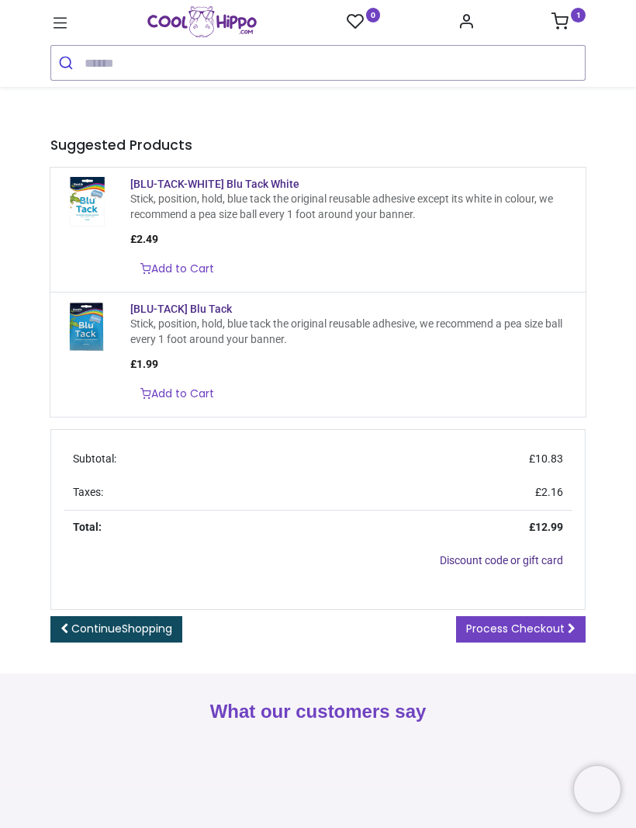
click at [199, 282] on link "Add to Cart" at bounding box center [177, 269] width 94 height 26
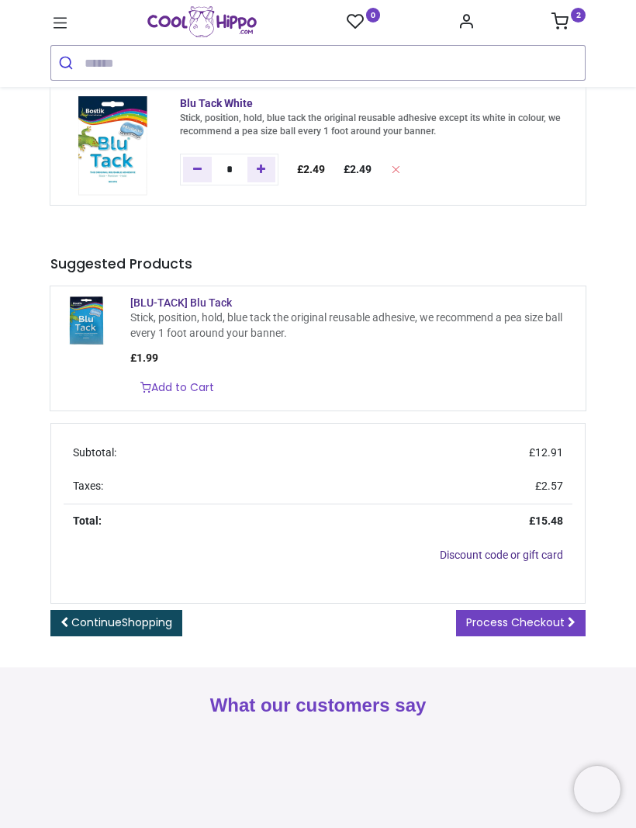
click at [545, 630] on span "Process Checkout" at bounding box center [515, 622] width 99 height 16
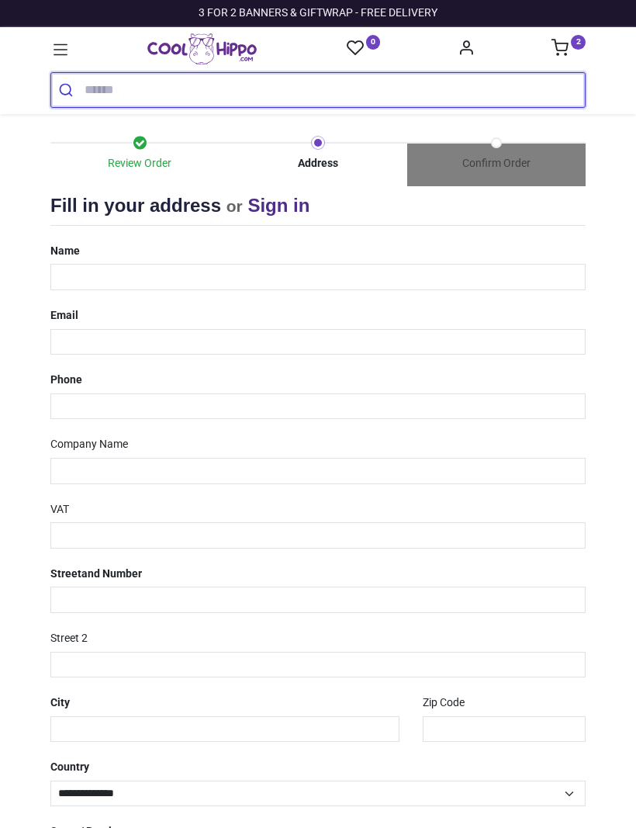
select select "***"
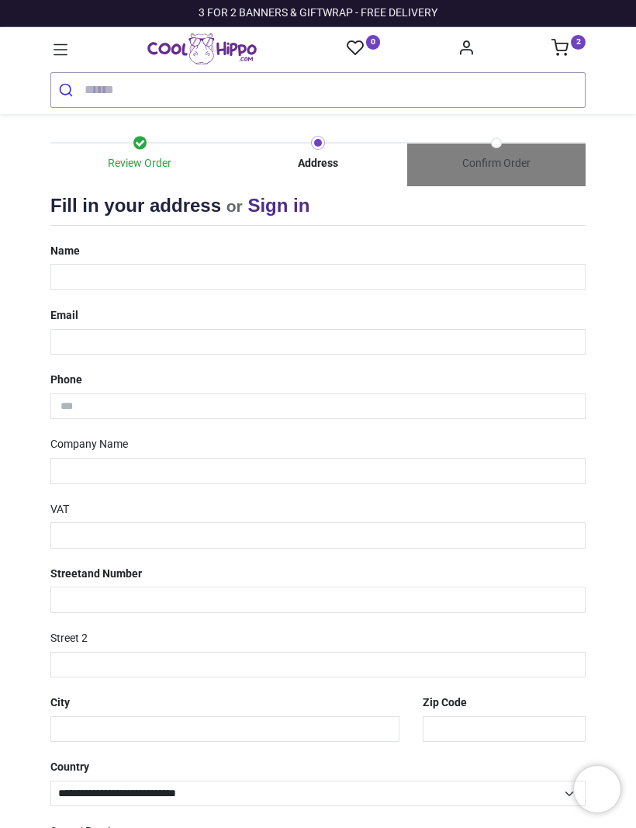
click at [283, 206] on link "Sign in" at bounding box center [278, 205] width 62 height 21
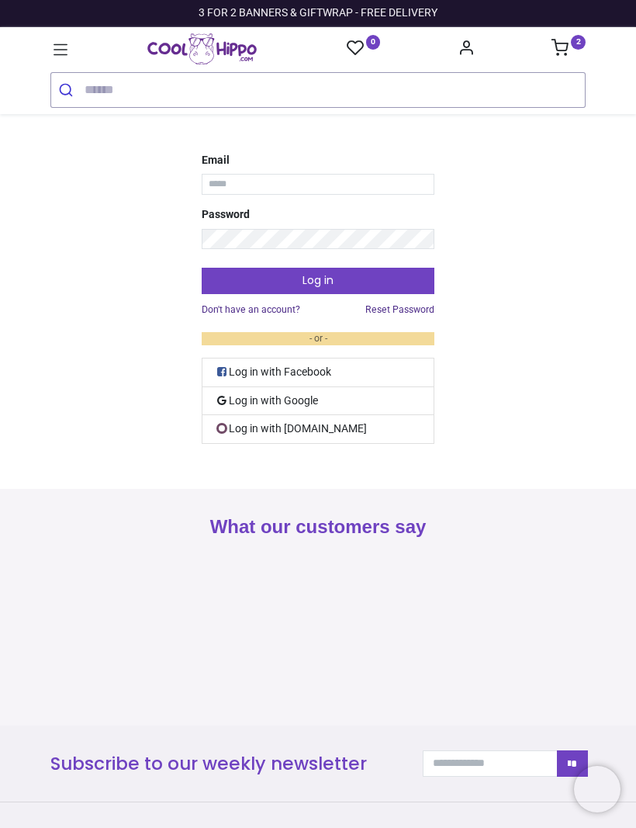
click at [309, 186] on input "Email" at bounding box center [318, 184] width 233 height 21
type input "**********"
click at [270, 309] on link "Don't have an account?" at bounding box center [251, 309] width 99 height 13
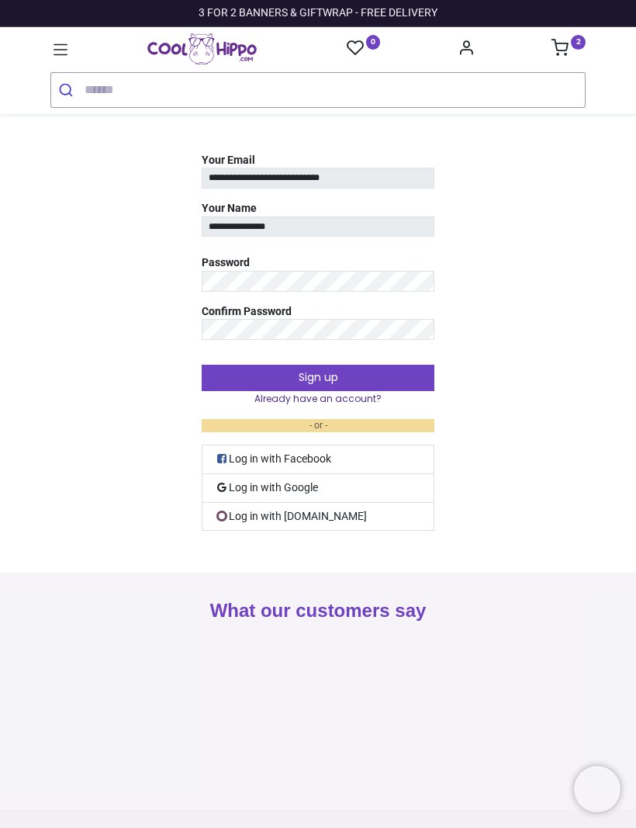
click at [365, 378] on button "Sign up" at bounding box center [318, 378] width 233 height 26
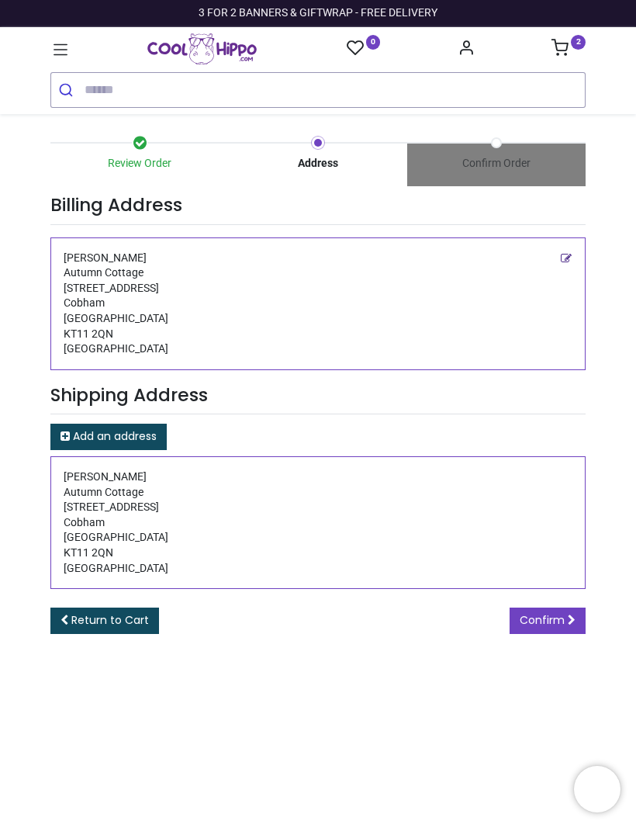
click at [555, 612] on span "Confirm" at bounding box center [542, 620] width 45 height 16
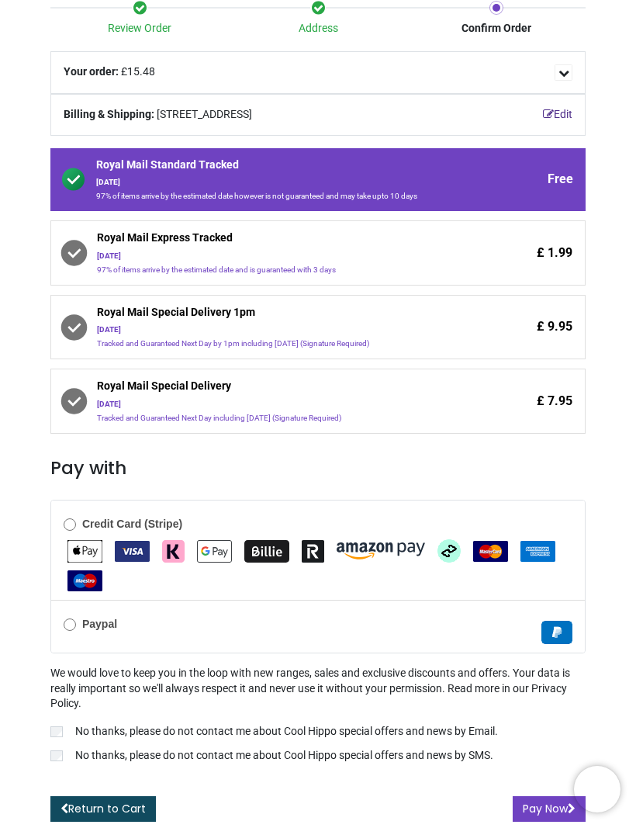
scroll to position [143, 0]
click at [97, 551] on img "Apple Pay" at bounding box center [84, 551] width 35 height 22
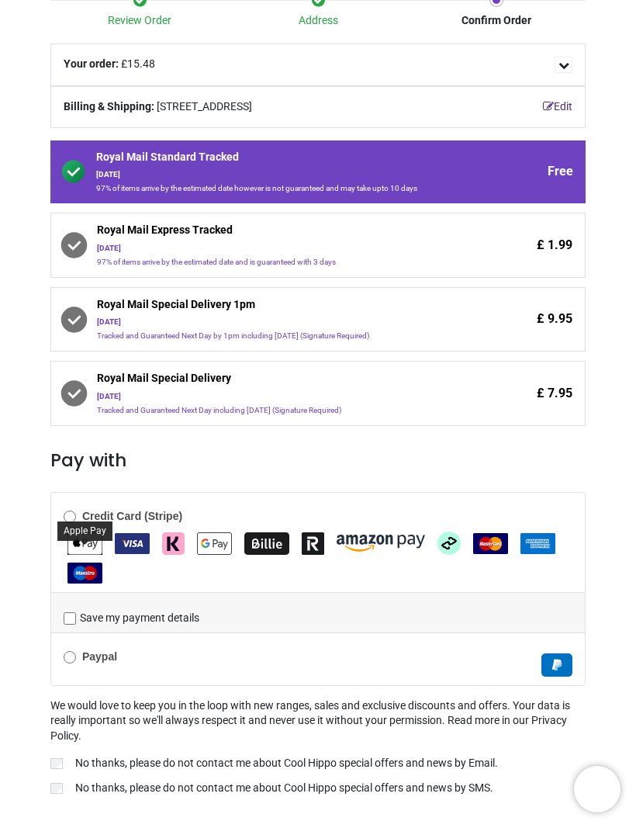
click at [95, 543] on img "Apple Pay" at bounding box center [84, 543] width 35 height 22
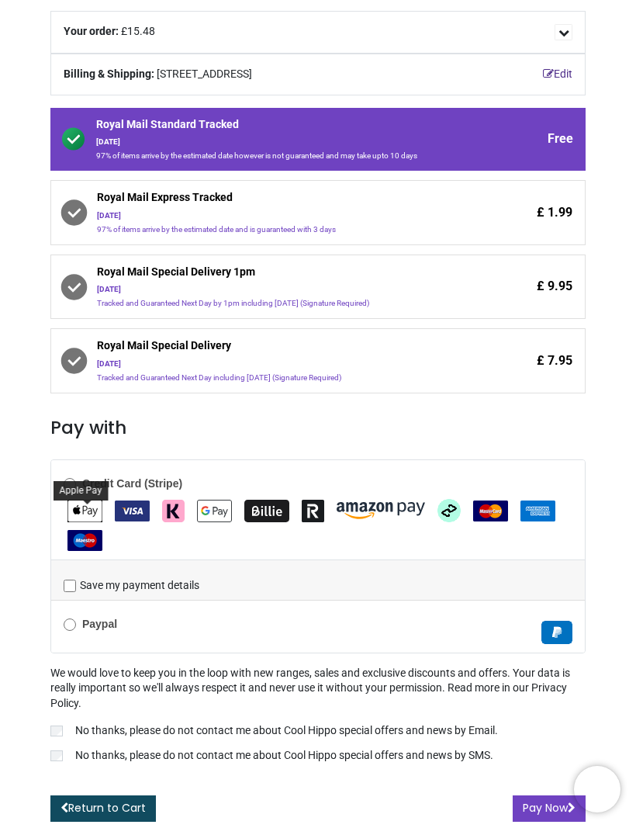
scroll to position [182, 0]
click at [539, 805] on button "Pay Now" at bounding box center [549, 808] width 73 height 26
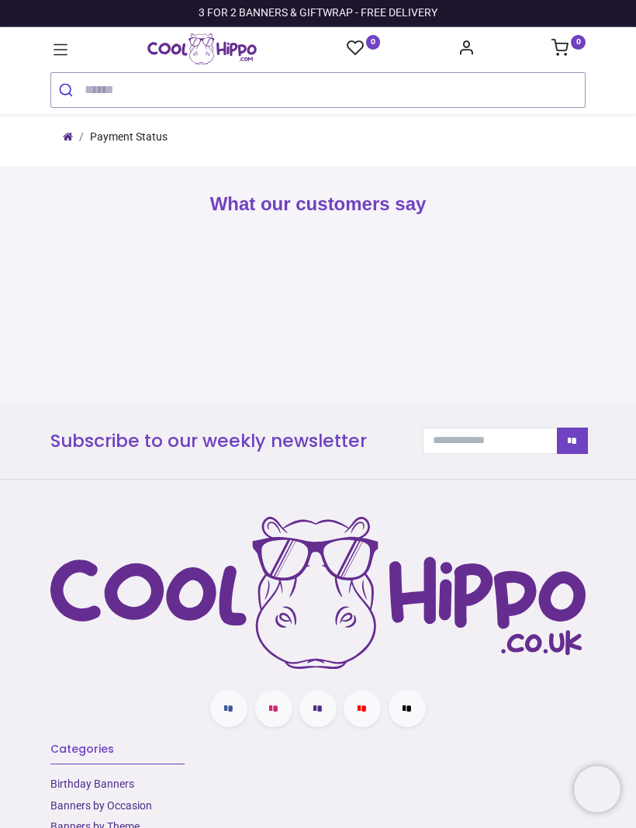
type input "**********"
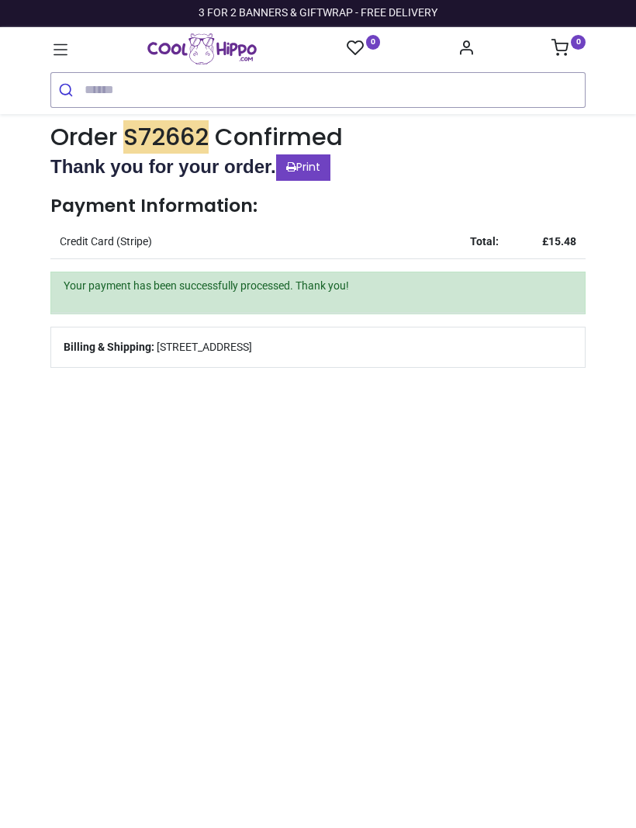
type input "**********"
